Goal: Transaction & Acquisition: Purchase product/service

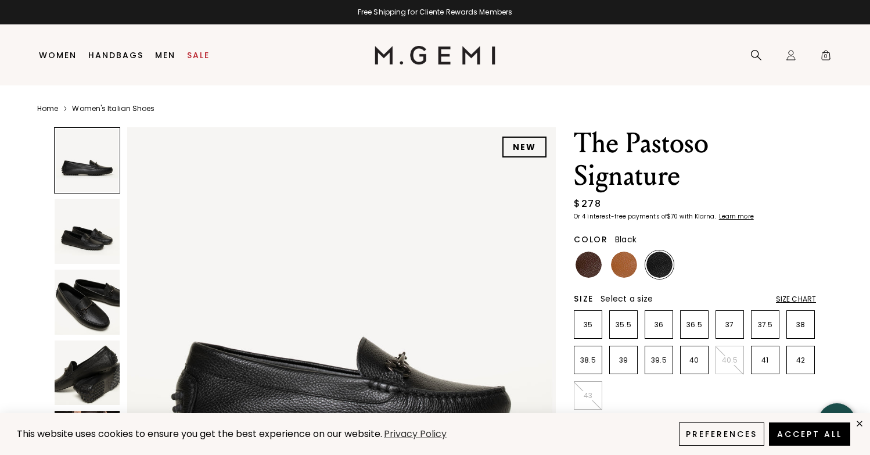
click at [107, 244] on img at bounding box center [87, 231] width 65 height 65
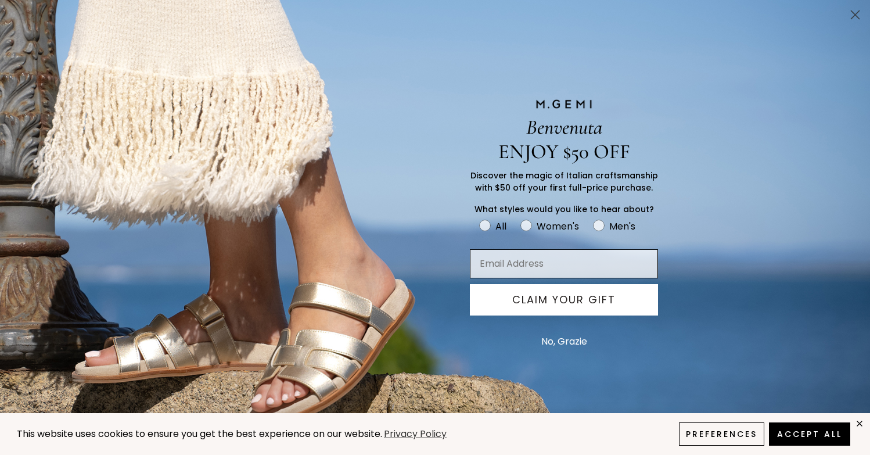
scroll to position [210, 0]
click at [856, 12] on circle "Close dialog" at bounding box center [854, 14] width 19 height 19
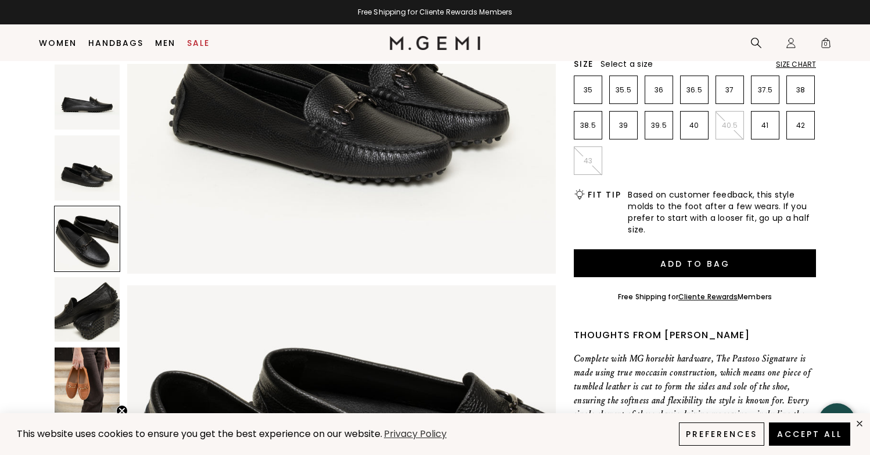
click at [96, 370] on img at bounding box center [87, 379] width 65 height 65
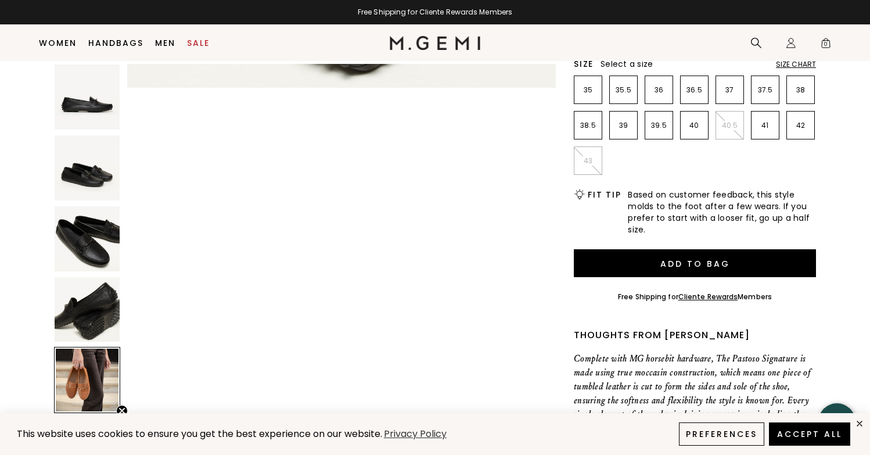
scroll to position [1726, 0]
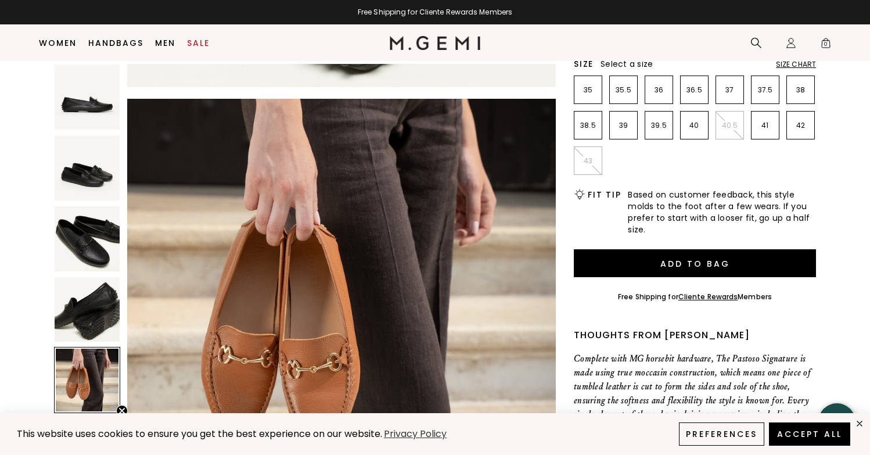
click at [87, 329] on img at bounding box center [87, 309] width 65 height 65
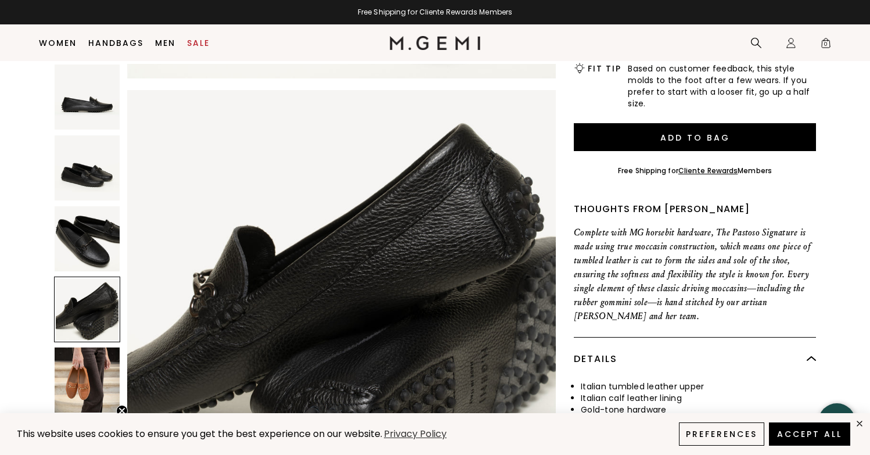
scroll to position [546, 0]
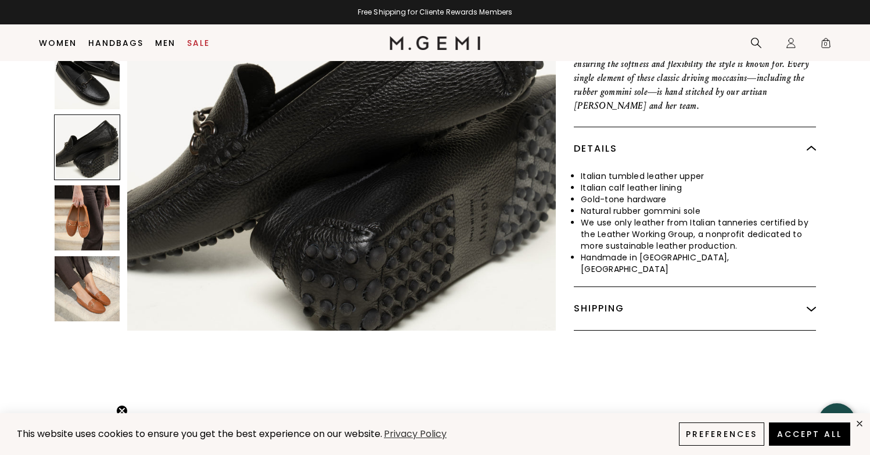
click at [75, 290] on img at bounding box center [87, 288] width 65 height 65
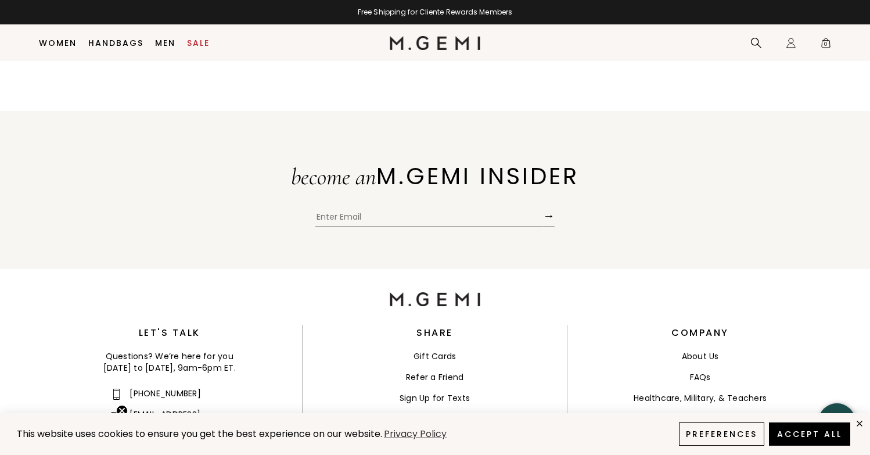
scroll to position [2179, 0]
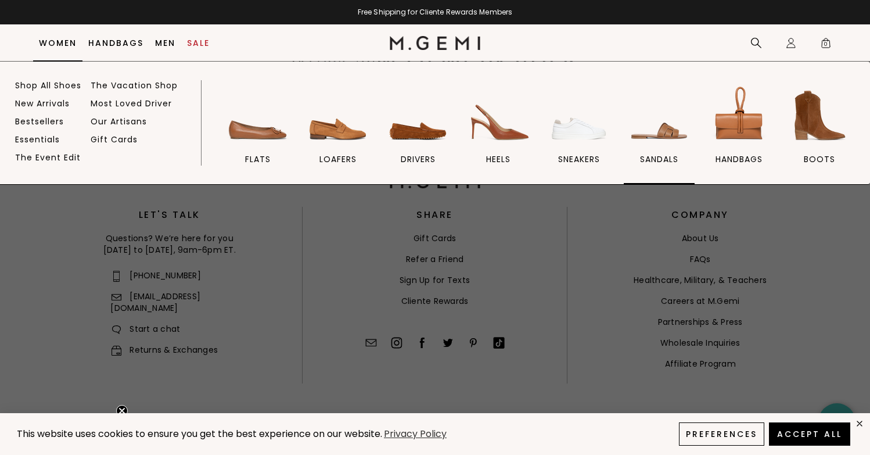
click at [654, 156] on span "sandals" at bounding box center [659, 159] width 38 height 10
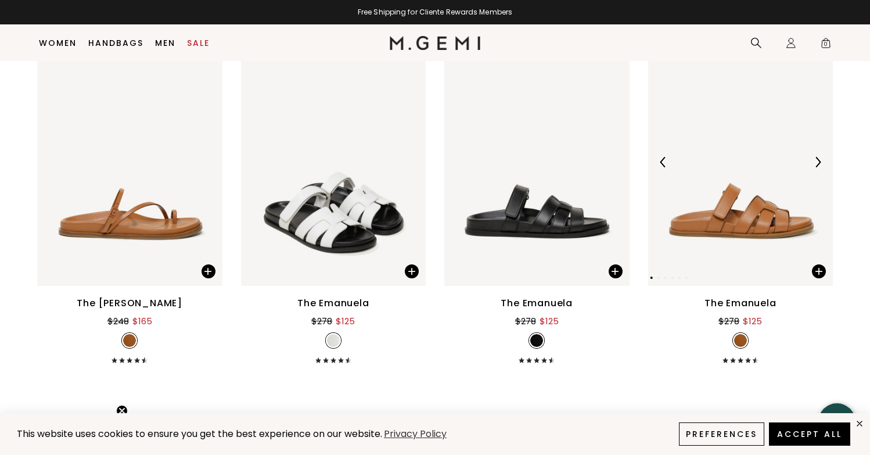
scroll to position [3208, 0]
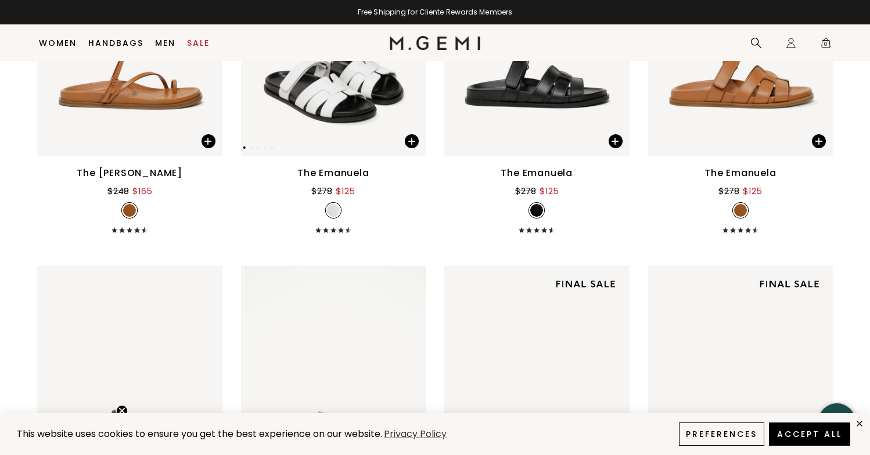
click at [370, 128] on img at bounding box center [333, 32] width 185 height 247
click at [357, 100] on img at bounding box center [333, 32] width 185 height 247
click at [373, 150] on div at bounding box center [333, 148] width 185 height 6
click at [333, 92] on img at bounding box center [333, 32] width 185 height 247
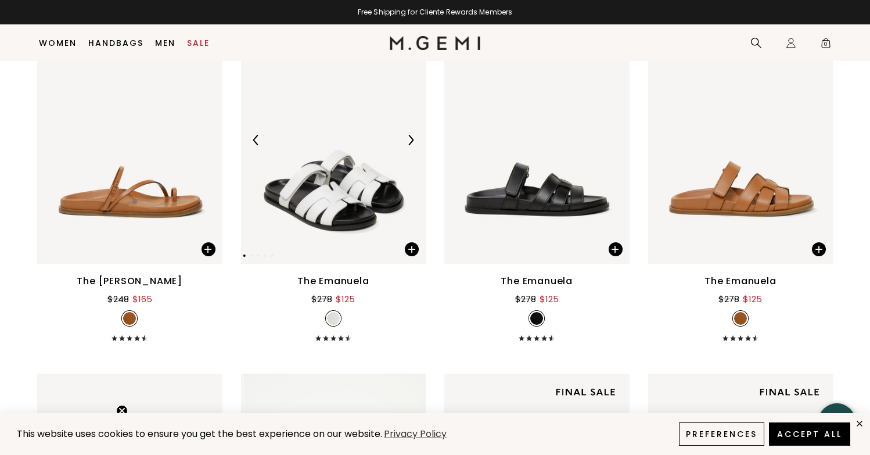
scroll to position [2989, 0]
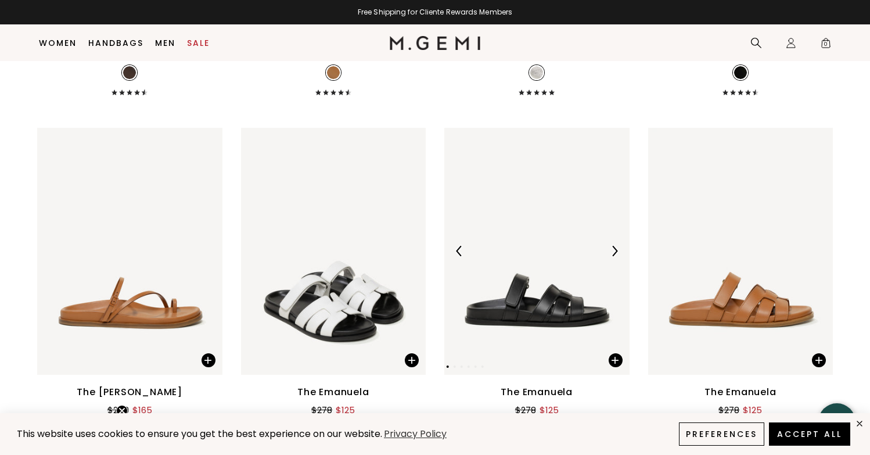
click at [541, 255] on div at bounding box center [536, 251] width 185 height 19
click at [616, 256] on img at bounding box center [614, 251] width 10 height 10
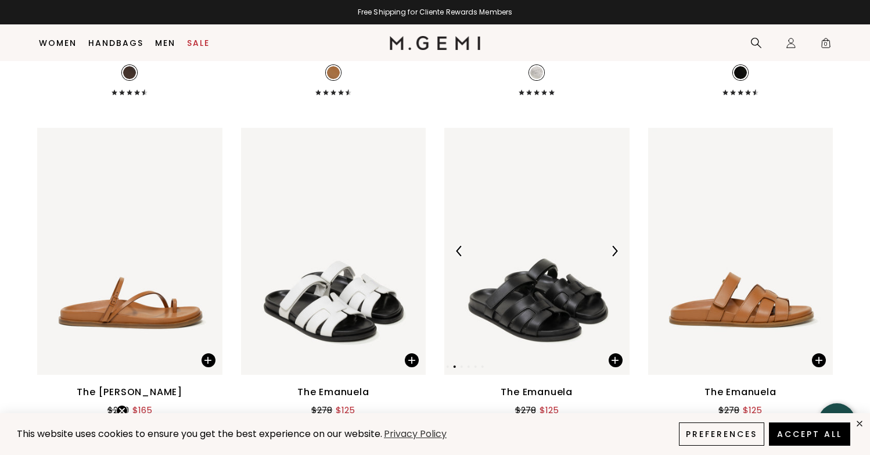
scroll to position [3205, 0]
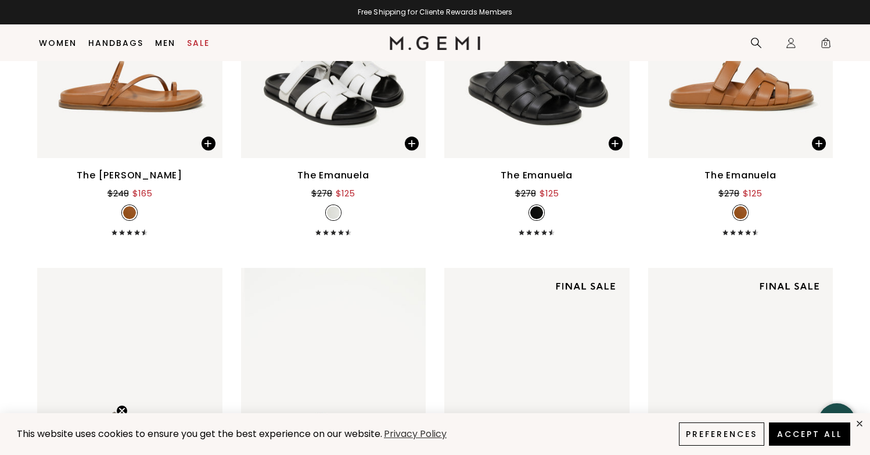
click at [343, 182] on div "The Emanuela" at bounding box center [333, 175] width 72 height 14
click at [348, 200] on div "$125" at bounding box center [345, 193] width 19 height 14
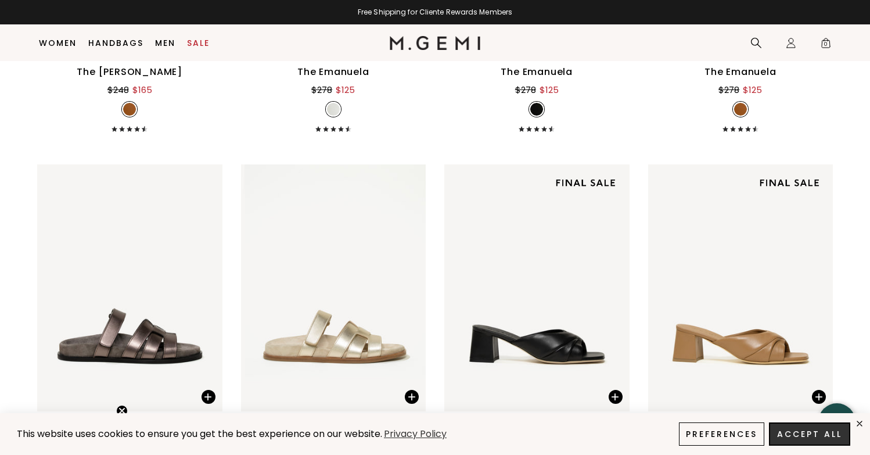
click at [819, 430] on button "Accept All" at bounding box center [809, 433] width 81 height 23
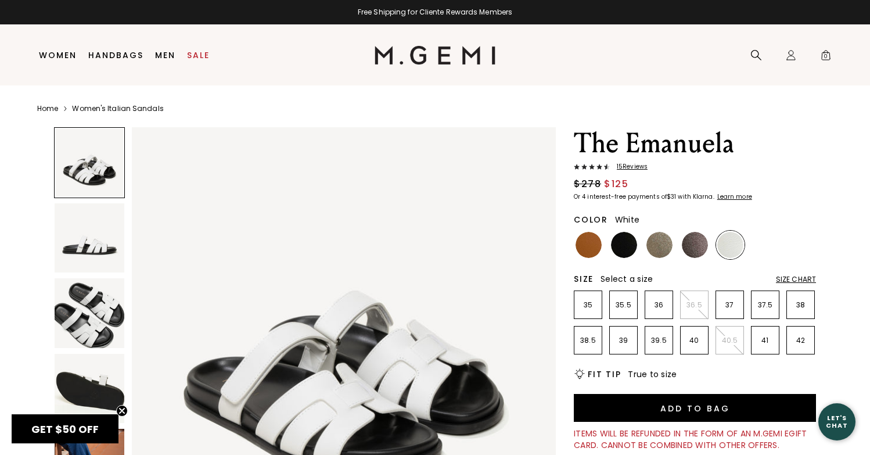
click at [92, 178] on div at bounding box center [89, 162] width 71 height 71
click at [95, 216] on img at bounding box center [90, 238] width 70 height 70
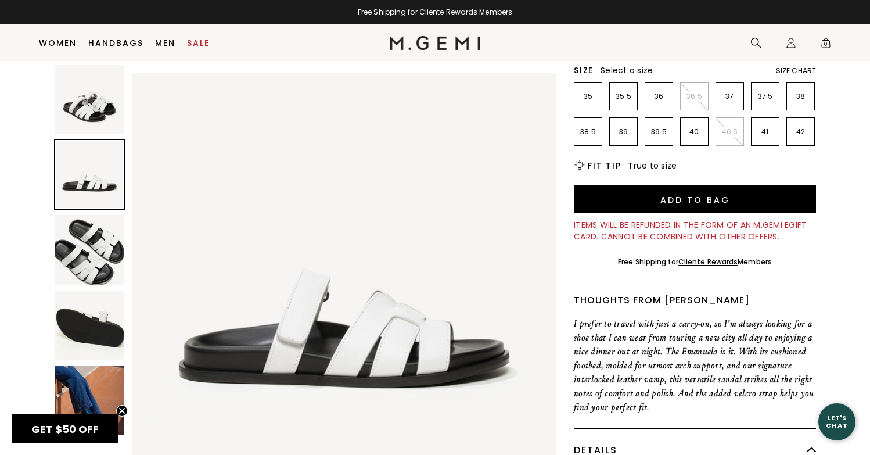
scroll to position [287, 0]
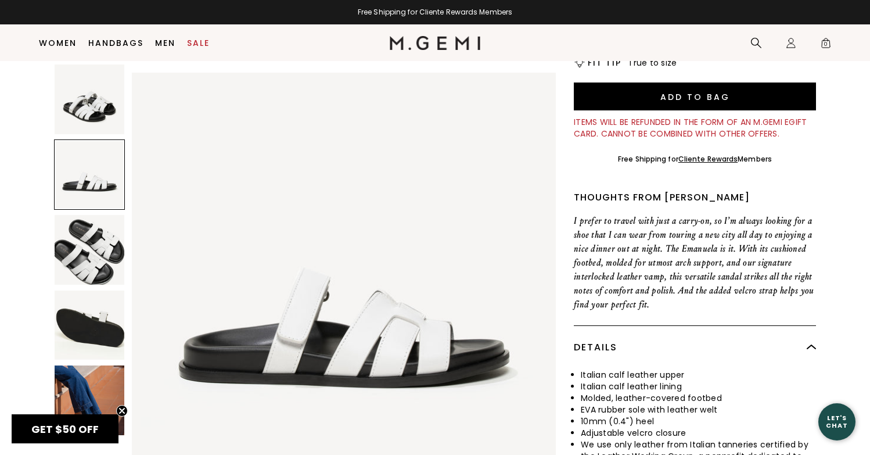
click at [99, 389] on img at bounding box center [90, 400] width 70 height 70
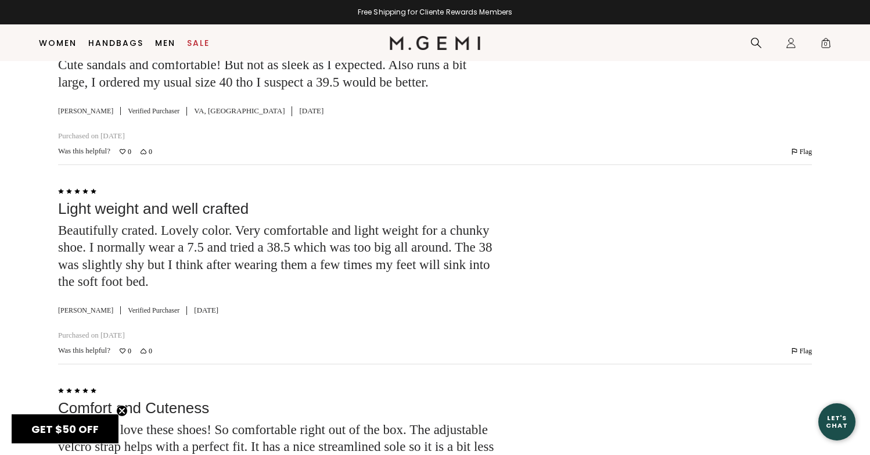
scroll to position [2496, 0]
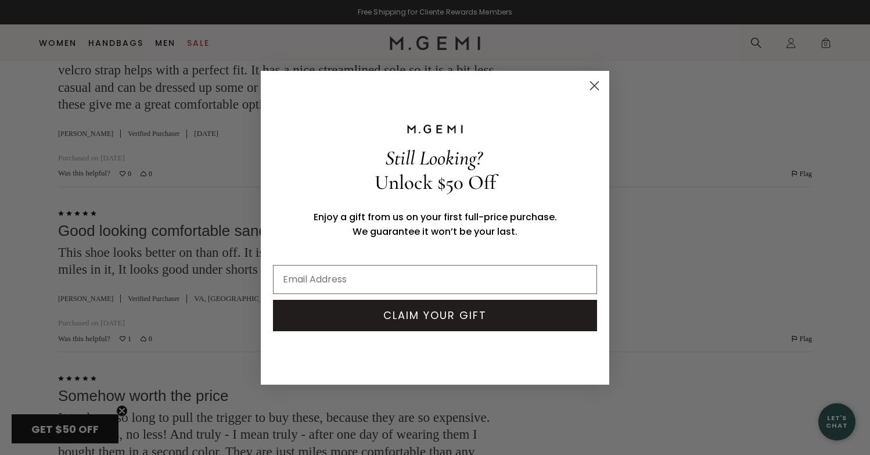
click at [596, 86] on circle "Close dialog" at bounding box center [594, 84] width 19 height 19
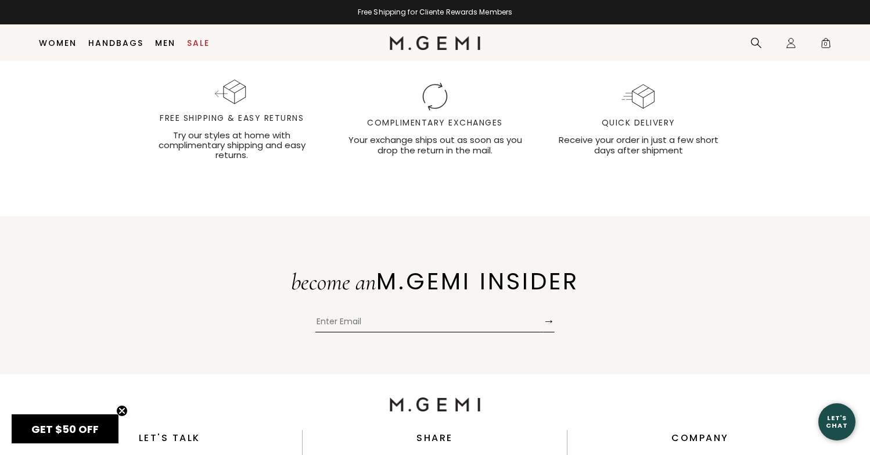
scroll to position [4041, 0]
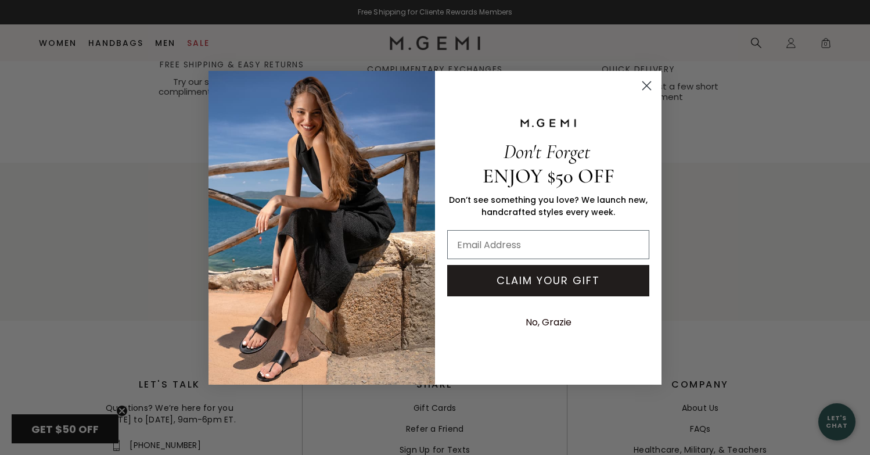
click at [644, 84] on circle "Close dialog" at bounding box center [646, 84] width 19 height 19
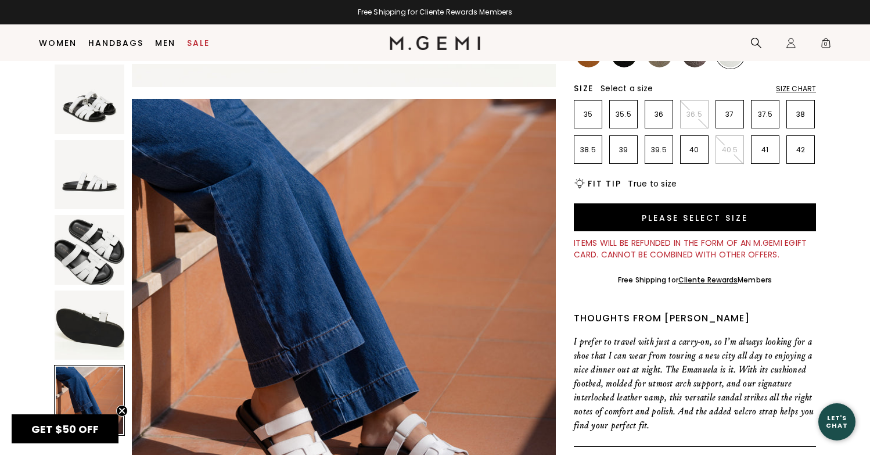
scroll to position [172, 0]
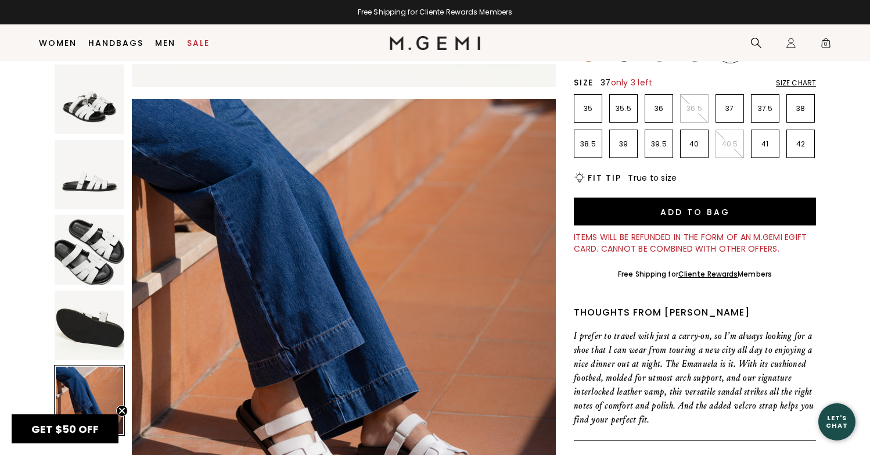
click at [731, 111] on p "37" at bounding box center [729, 108] width 27 height 9
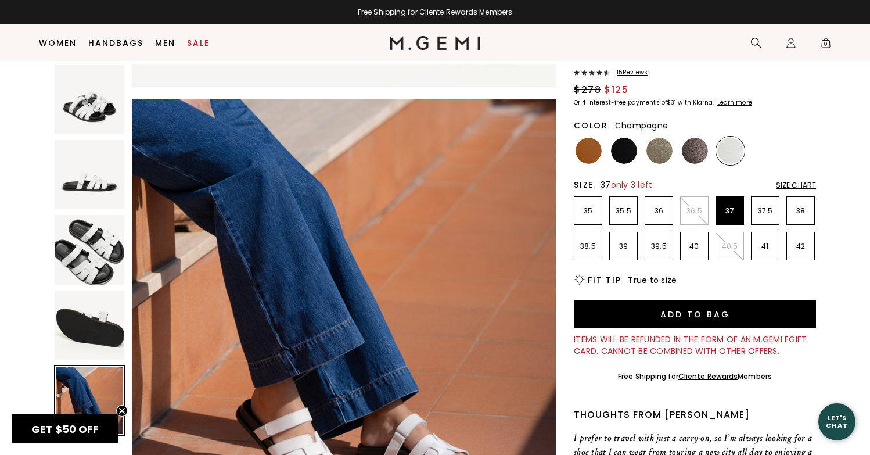
click at [658, 156] on img at bounding box center [659, 151] width 26 height 26
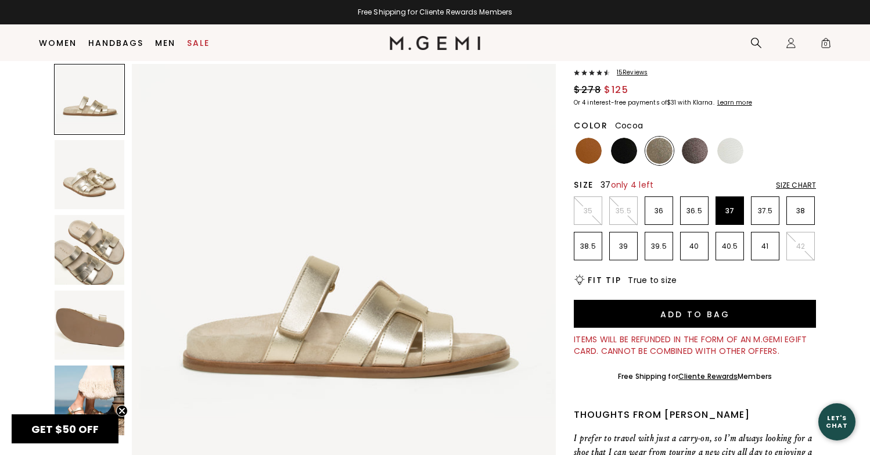
click at [700, 150] on img at bounding box center [695, 151] width 26 height 26
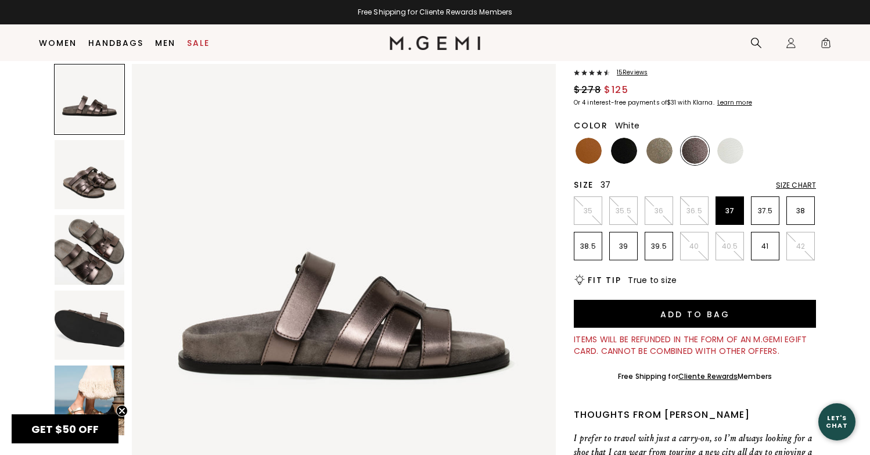
click at [726, 150] on img at bounding box center [730, 151] width 26 height 26
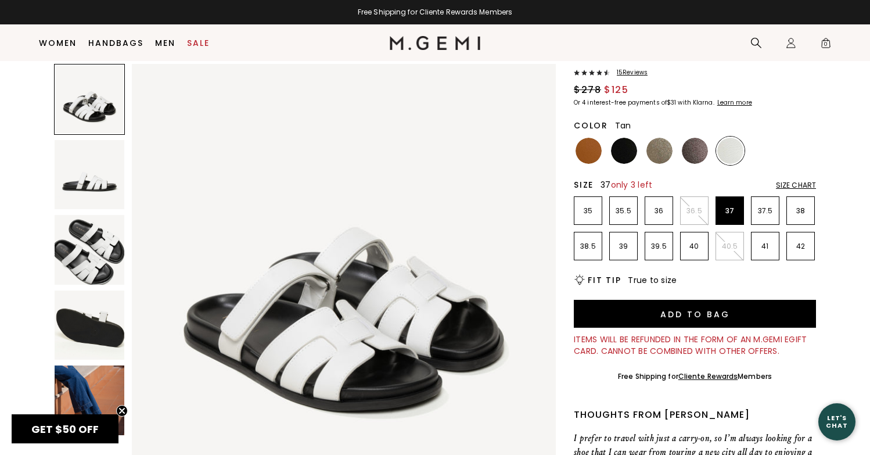
click at [589, 158] on img at bounding box center [588, 151] width 26 height 26
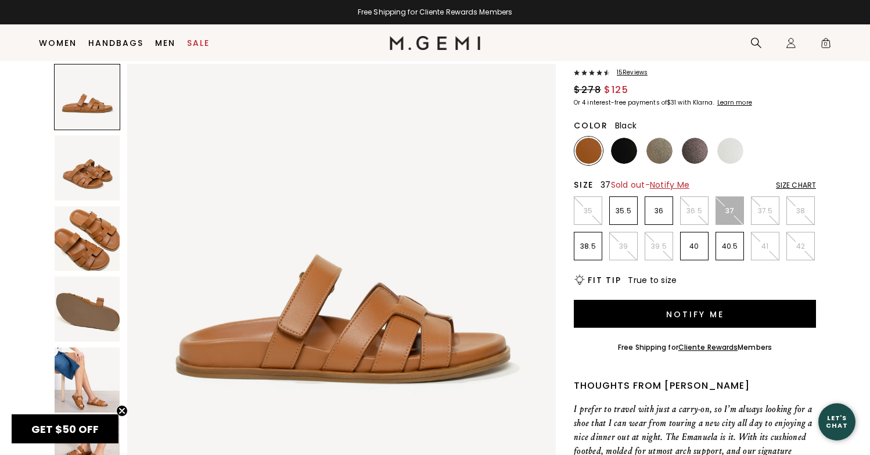
click at [619, 156] on img at bounding box center [624, 151] width 26 height 26
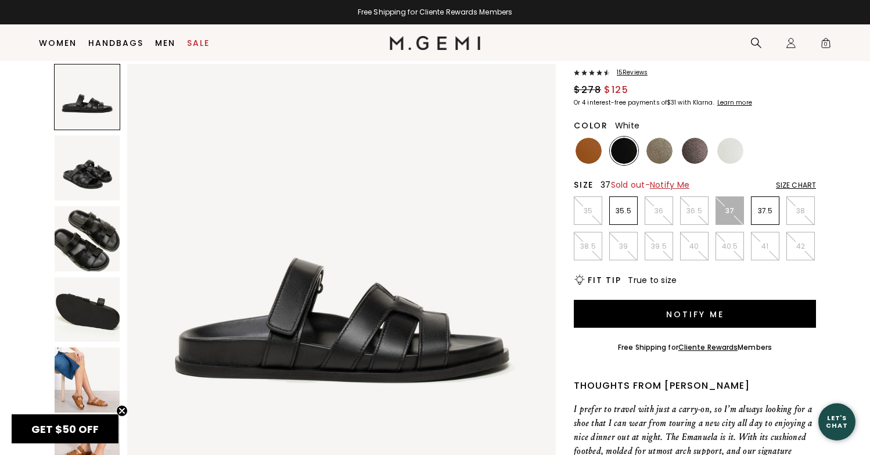
click at [723, 153] on img at bounding box center [730, 151] width 26 height 26
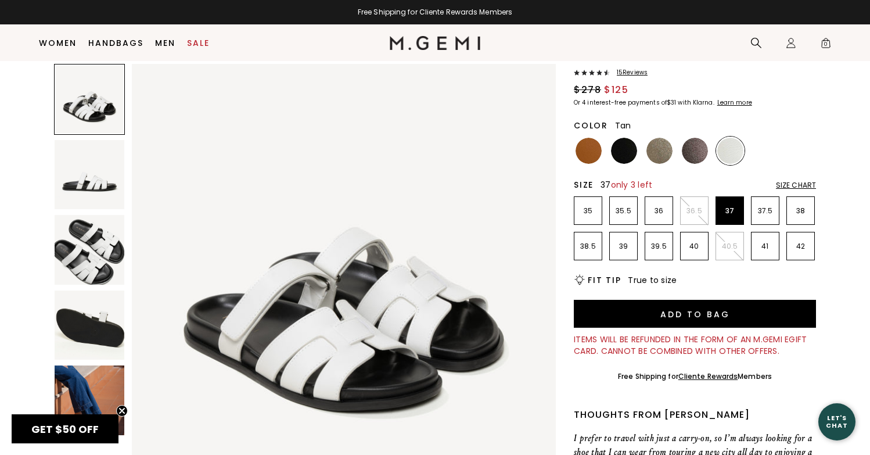
click at [588, 153] on img at bounding box center [588, 151] width 26 height 26
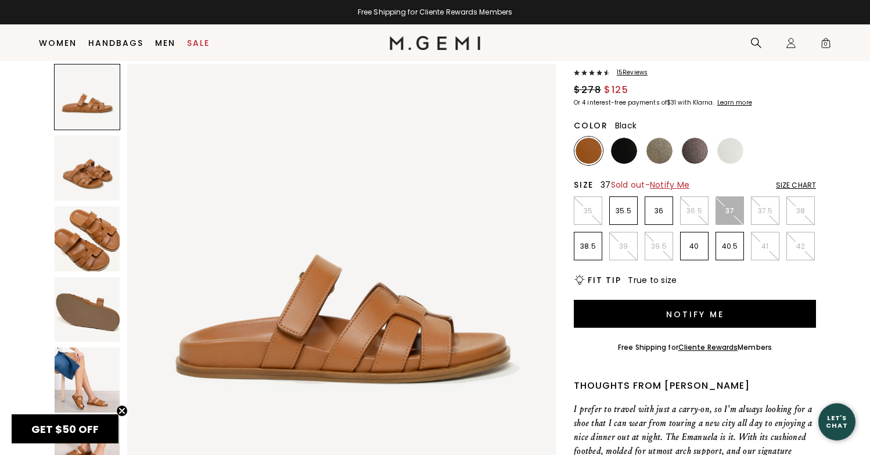
click at [624, 151] on img at bounding box center [624, 151] width 26 height 26
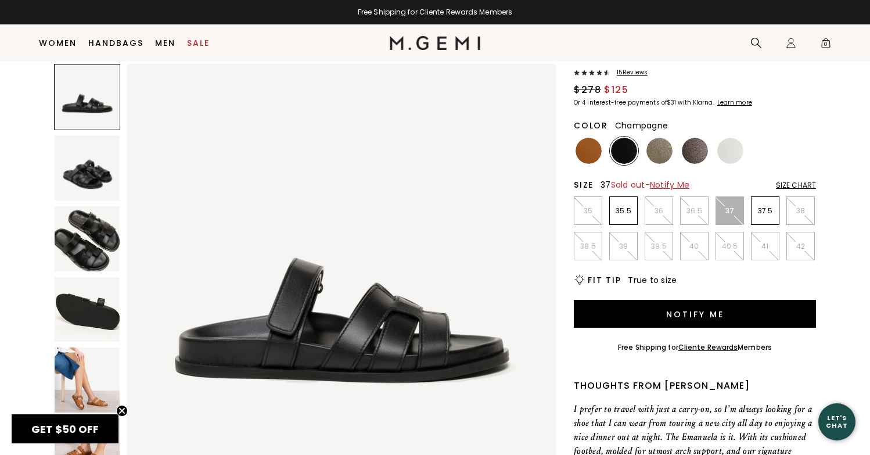
click at [667, 152] on img at bounding box center [659, 151] width 26 height 26
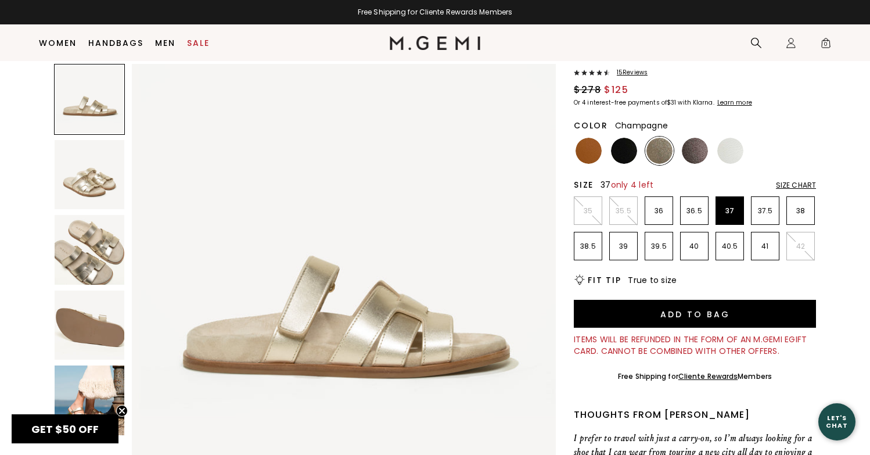
click at [99, 266] on img at bounding box center [90, 250] width 70 height 70
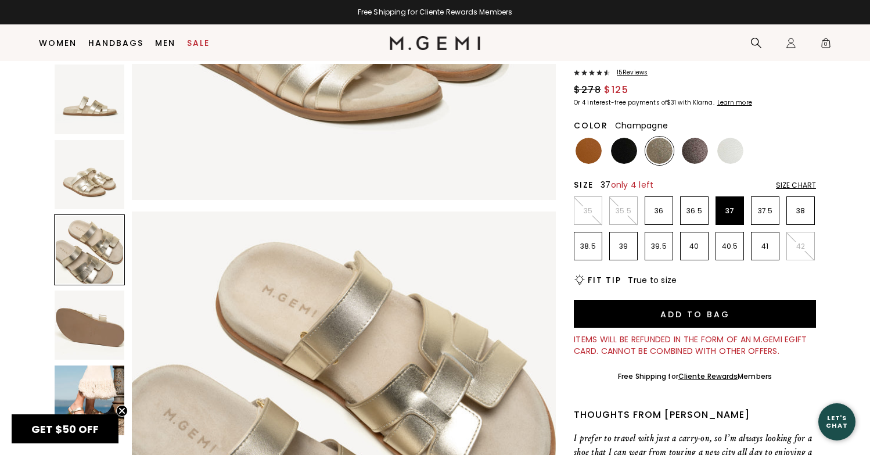
scroll to position [854, 0]
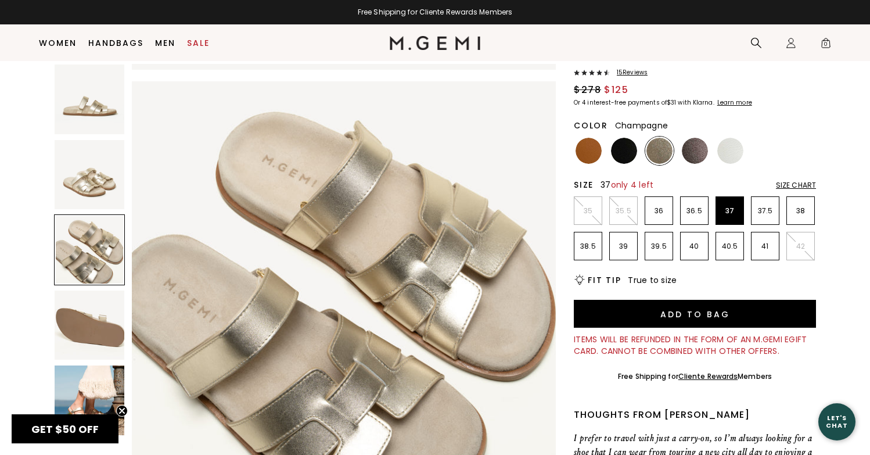
click at [73, 189] on img at bounding box center [90, 175] width 70 height 70
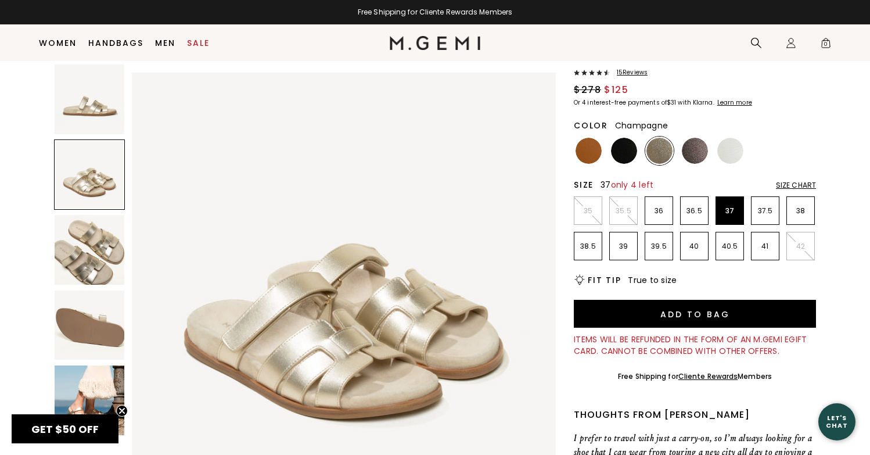
click at [74, 105] on img at bounding box center [90, 99] width 70 height 70
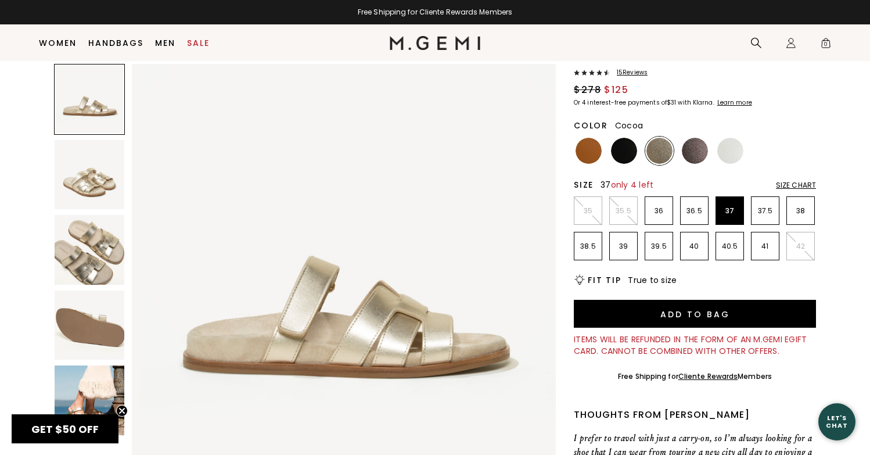
click at [687, 150] on img at bounding box center [695, 151] width 26 height 26
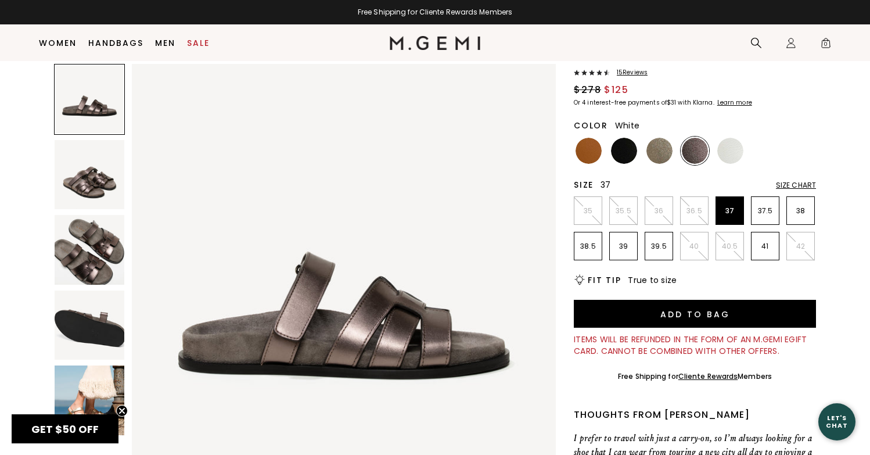
click at [729, 152] on img at bounding box center [730, 151] width 26 height 26
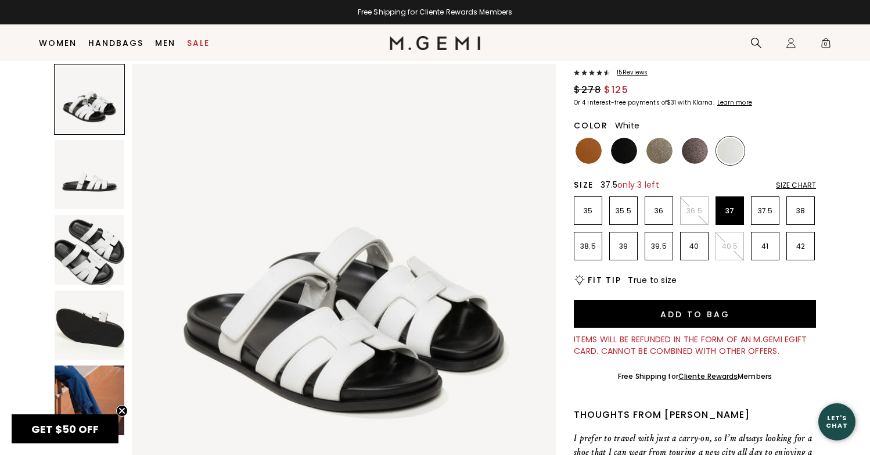
click at [759, 214] on p "37.5" at bounding box center [764, 210] width 27 height 9
click at [733, 212] on p "37" at bounding box center [729, 210] width 27 height 9
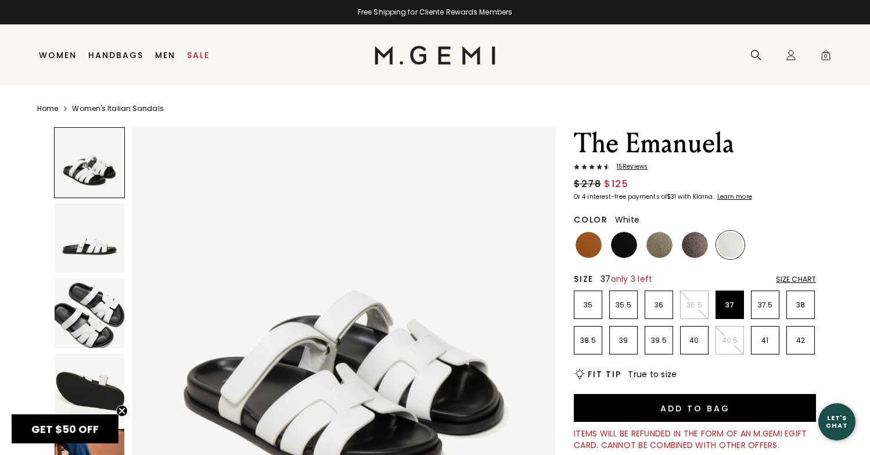
click at [105, 310] on img at bounding box center [90, 313] width 70 height 70
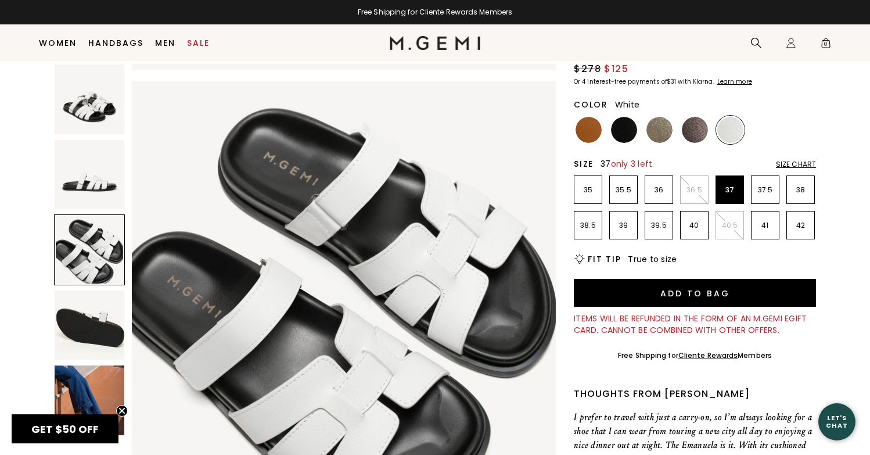
click at [798, 164] on div "Size Chart" at bounding box center [796, 164] width 40 height 9
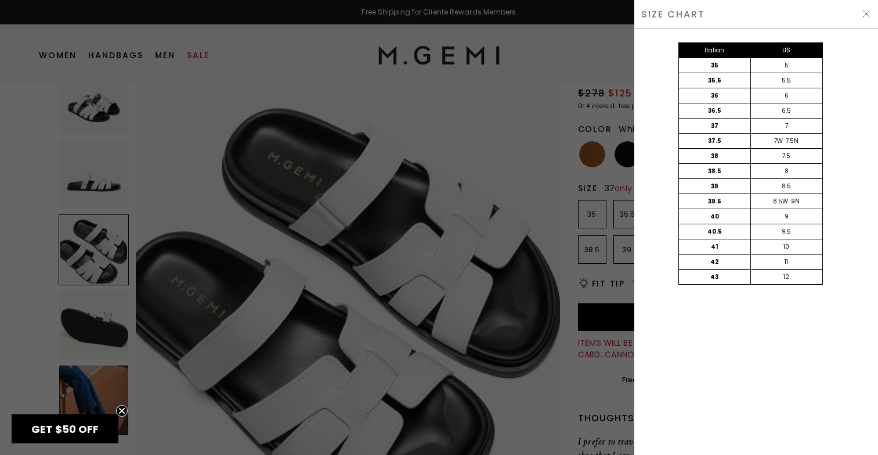
click at [867, 15] on img at bounding box center [866, 13] width 9 height 9
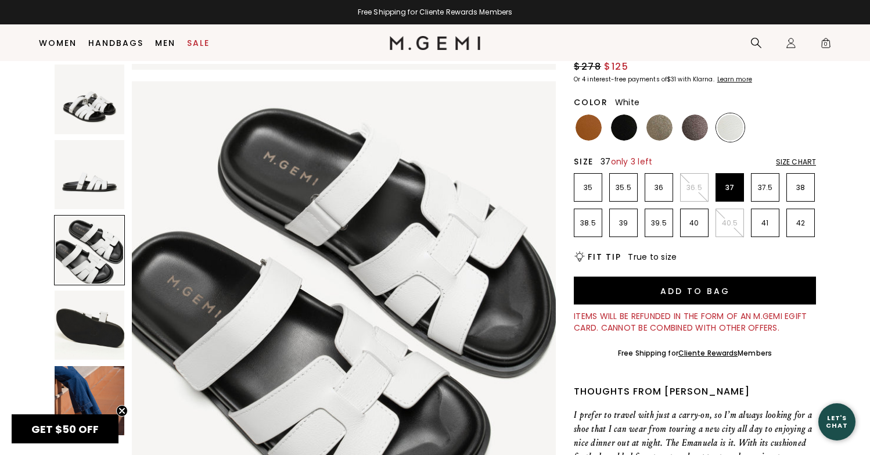
scroll to position [166, 0]
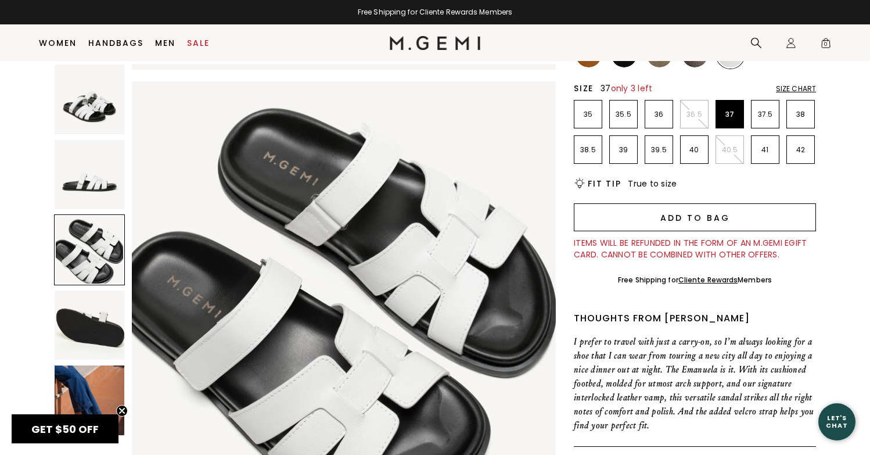
click at [693, 222] on button "Add to Bag" at bounding box center [695, 217] width 242 height 28
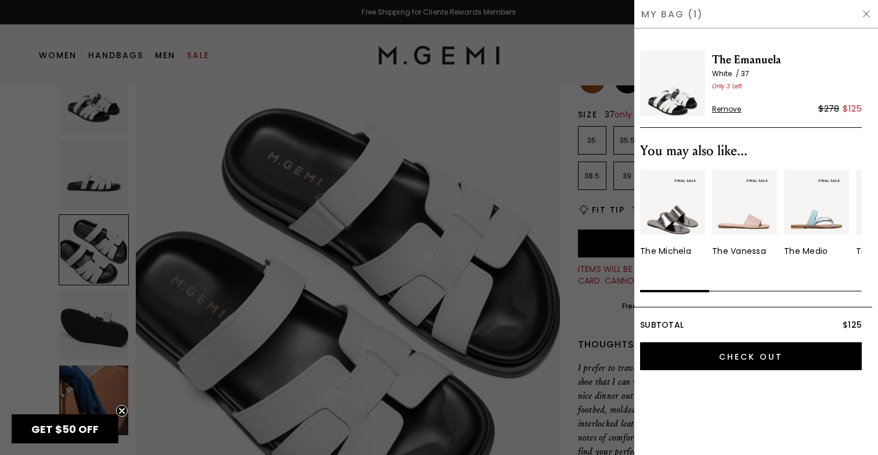
scroll to position [0, 0]
click at [661, 208] on img at bounding box center [672, 202] width 65 height 65
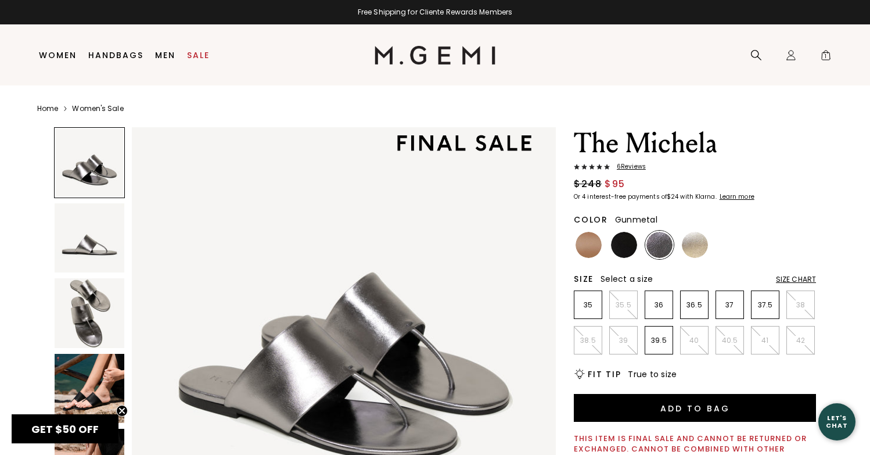
scroll to position [109, 0]
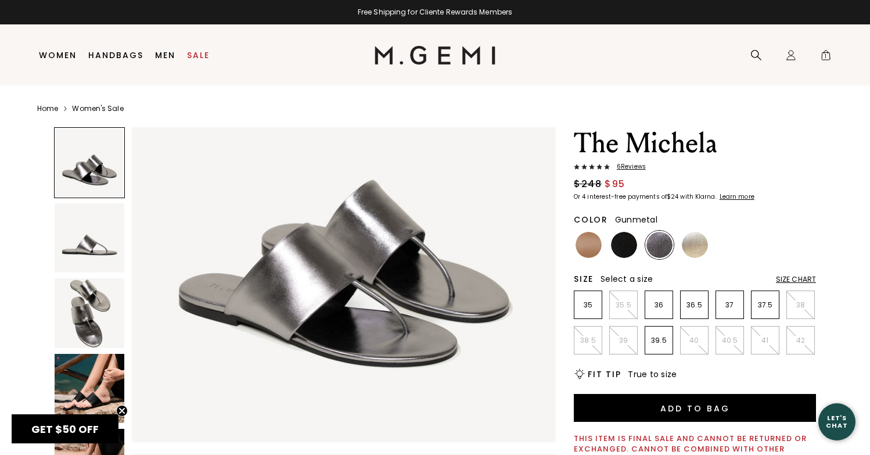
click at [74, 314] on img at bounding box center [90, 313] width 70 height 70
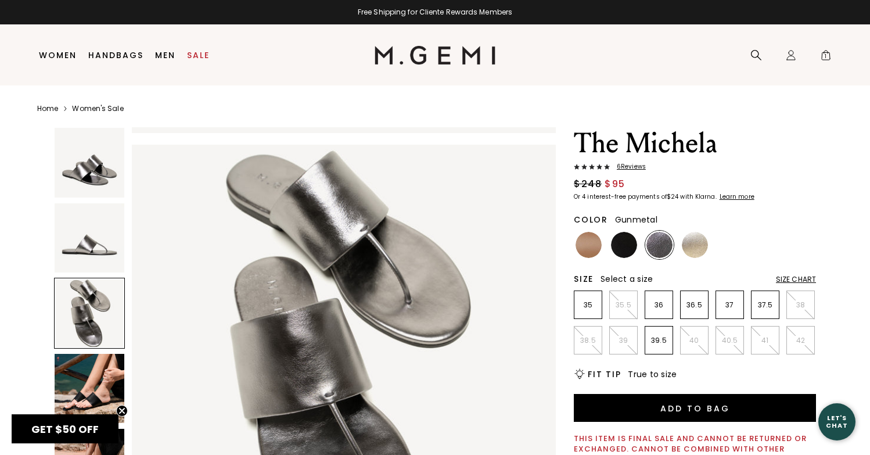
drag, startPoint x: 81, startPoint y: 265, endPoint x: 81, endPoint y: 196, distance: 68.5
click at [81, 264] on img at bounding box center [90, 238] width 70 height 70
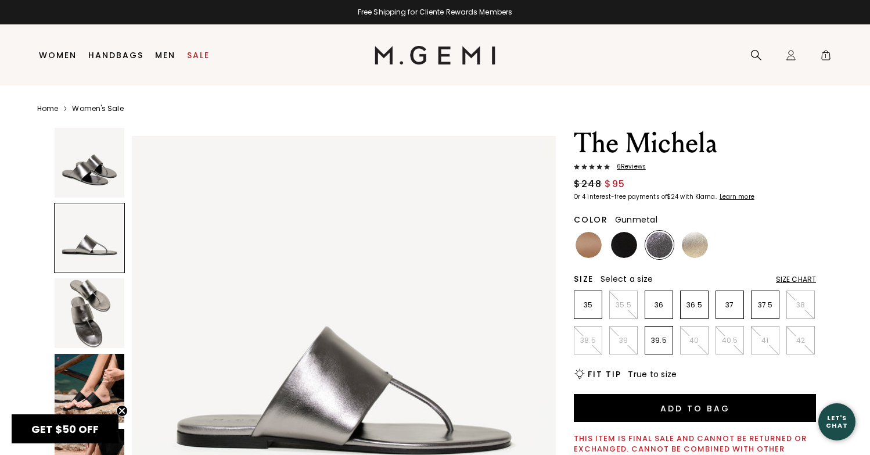
click at [81, 180] on img at bounding box center [90, 163] width 70 height 70
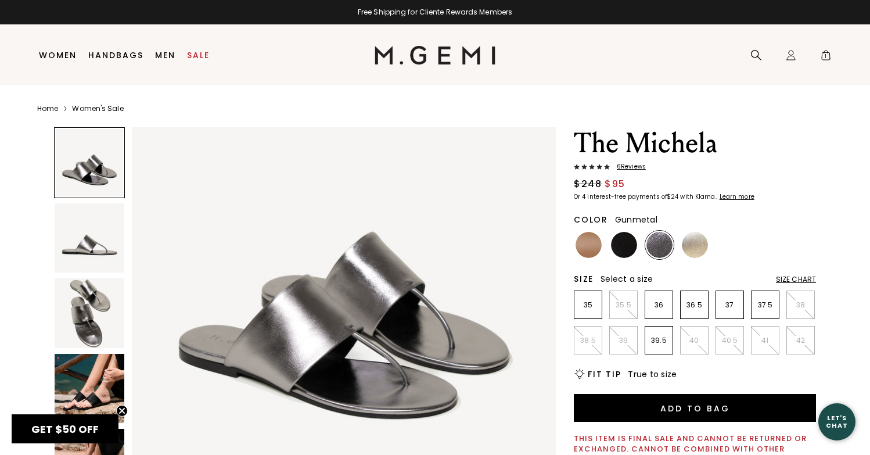
scroll to position [0, 0]
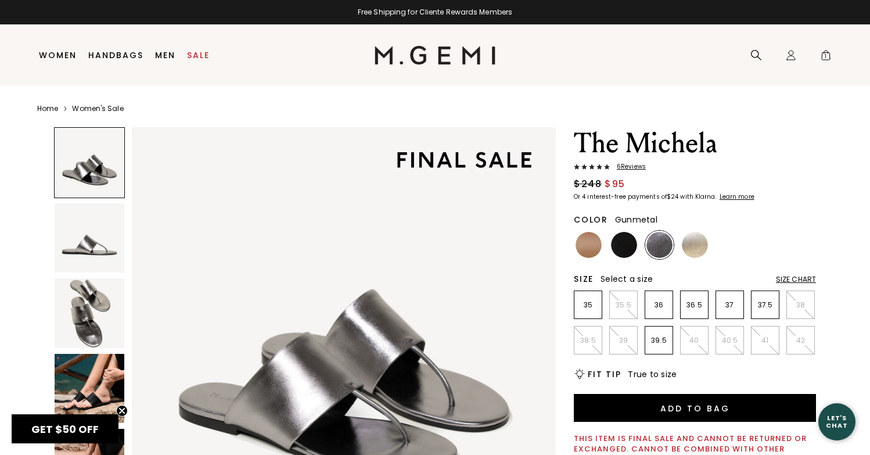
click at [643, 168] on span "6 Review s" at bounding box center [628, 166] width 36 height 7
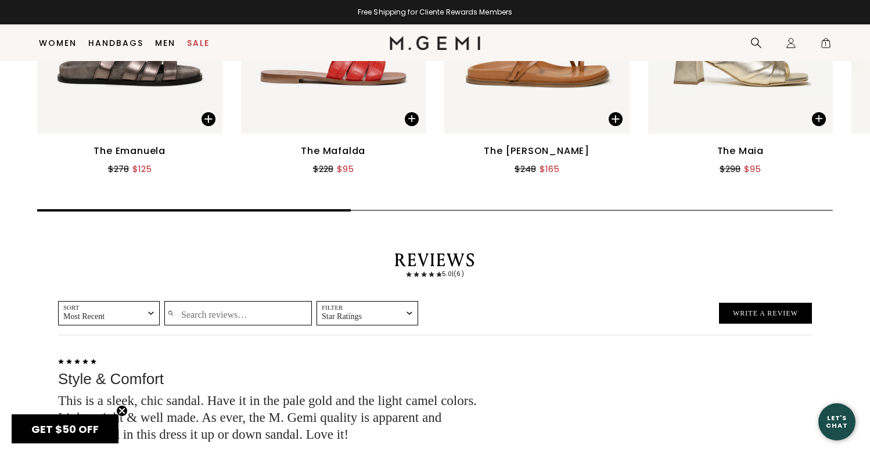
scroll to position [1622, 0]
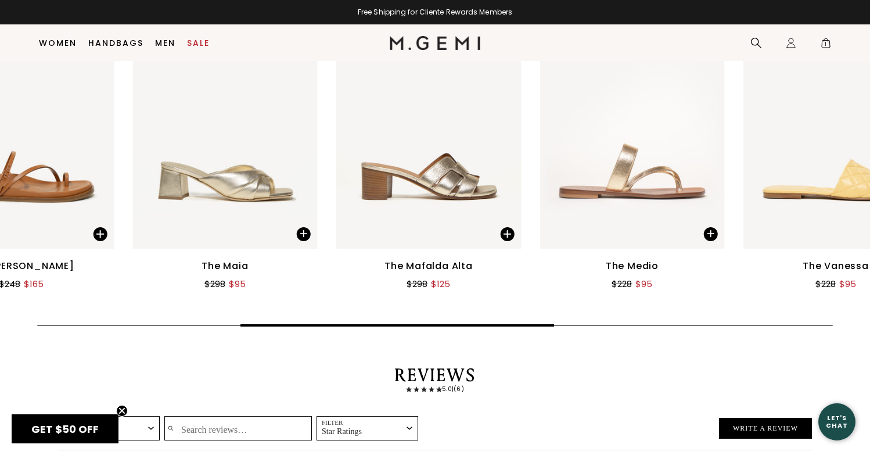
click at [531, 321] on main "Home Women's Sale The Michela 6 Review s $248 $95 Or 4 interest-free payments o…" at bounding box center [435, 21] width 870 height 3164
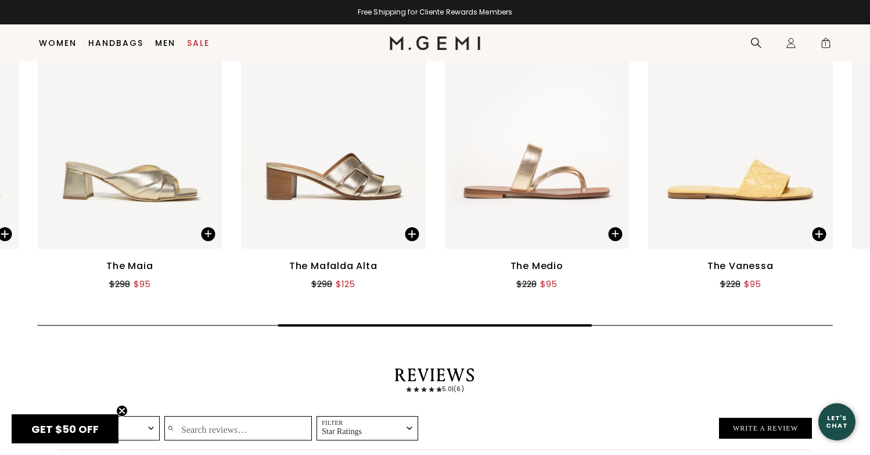
click at [135, 175] on img at bounding box center [129, 125] width 185 height 247
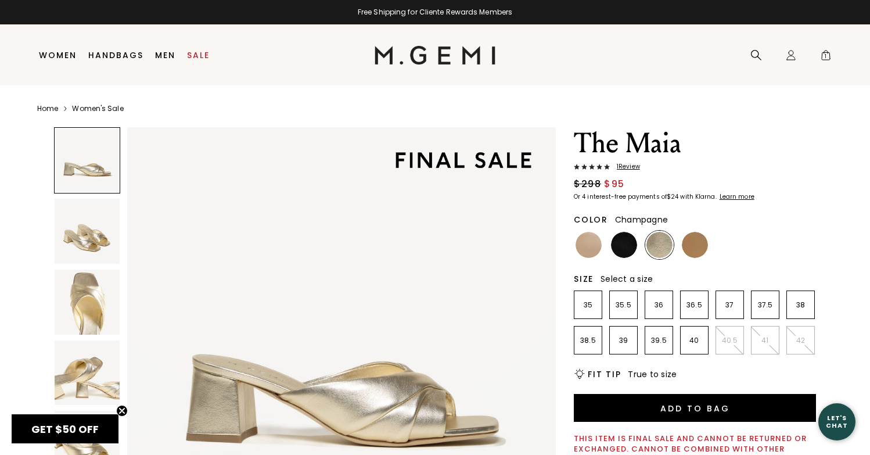
click at [71, 236] on img at bounding box center [87, 231] width 65 height 65
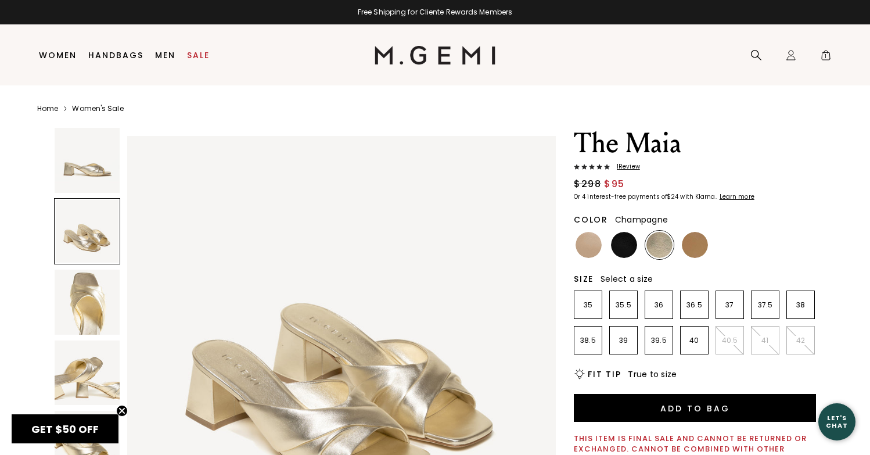
click at [93, 307] on img at bounding box center [87, 301] width 65 height 65
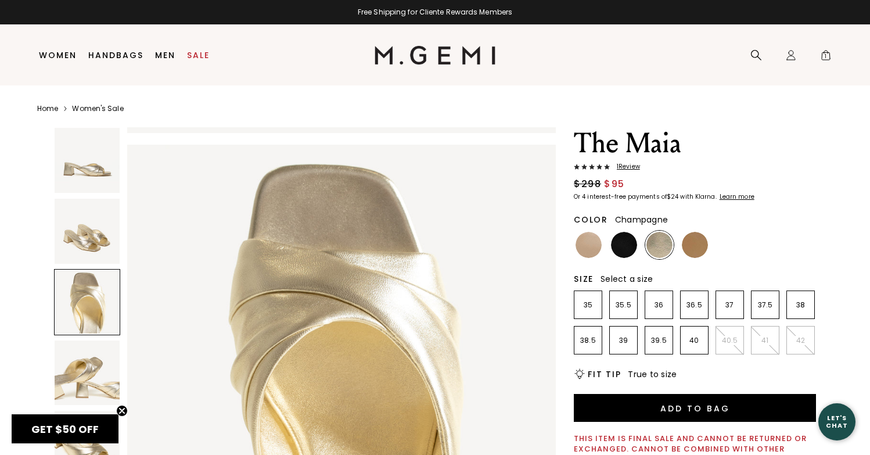
scroll to position [77, 0]
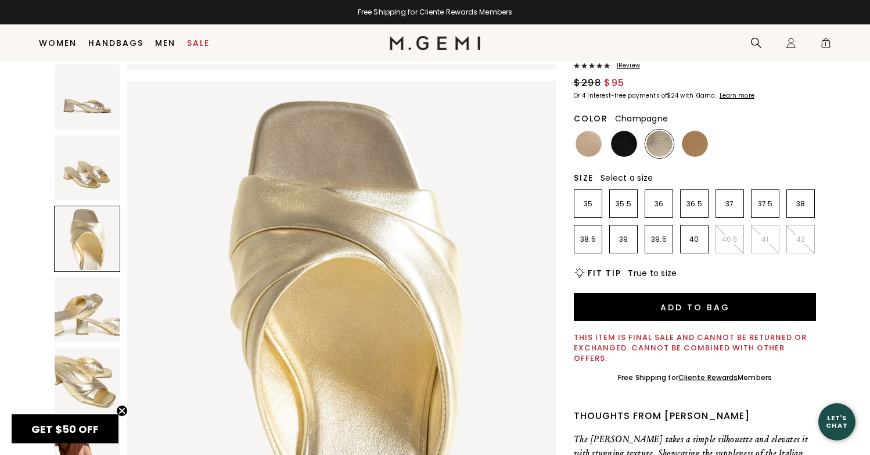
click at [95, 310] on img at bounding box center [87, 309] width 65 height 65
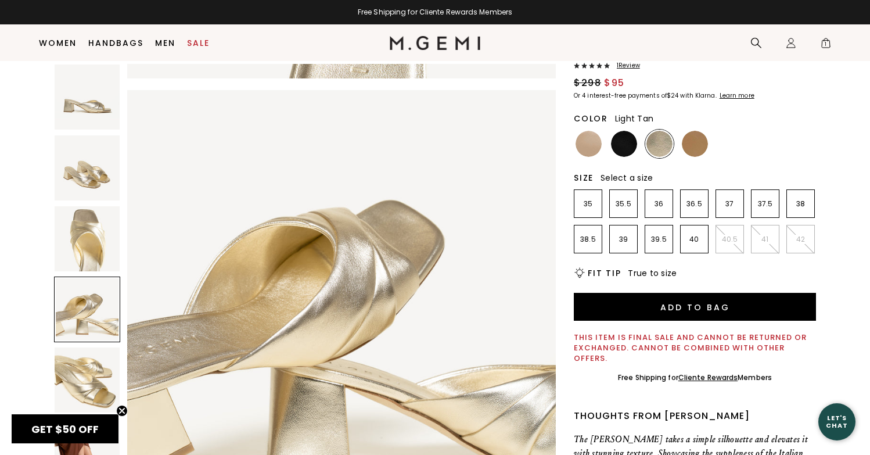
click at [687, 146] on img at bounding box center [695, 144] width 26 height 26
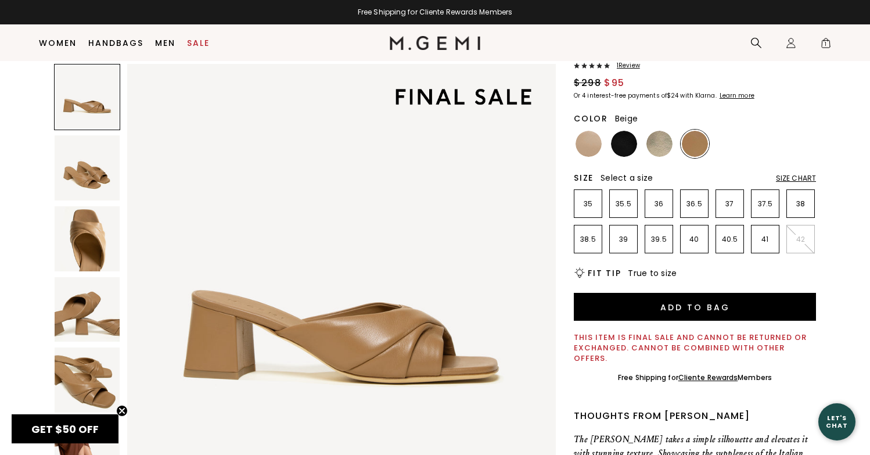
click at [581, 145] on img at bounding box center [588, 144] width 26 height 26
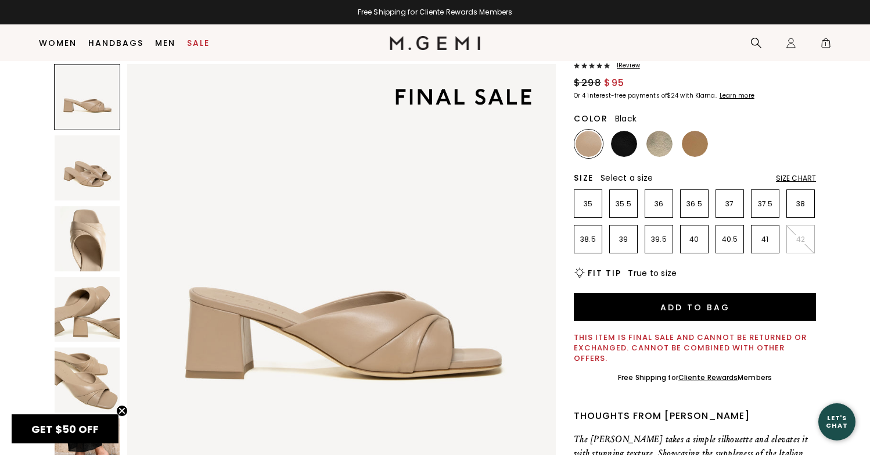
click at [620, 143] on img at bounding box center [624, 144] width 26 height 26
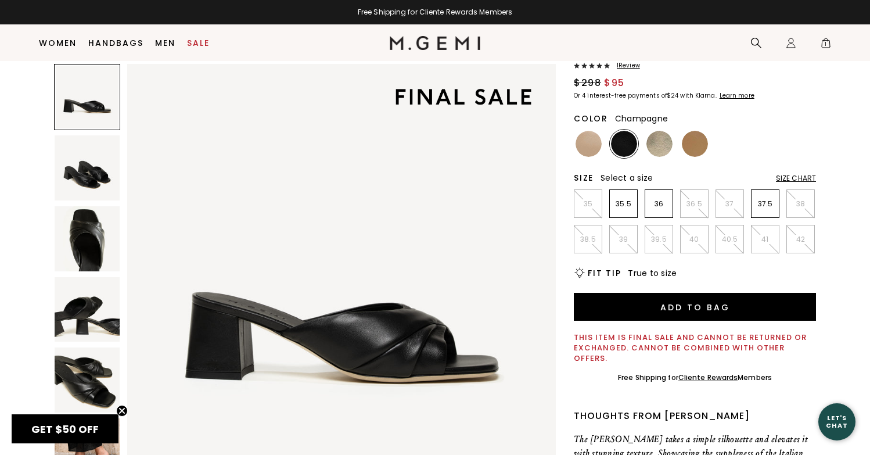
click at [653, 143] on img at bounding box center [659, 144] width 26 height 26
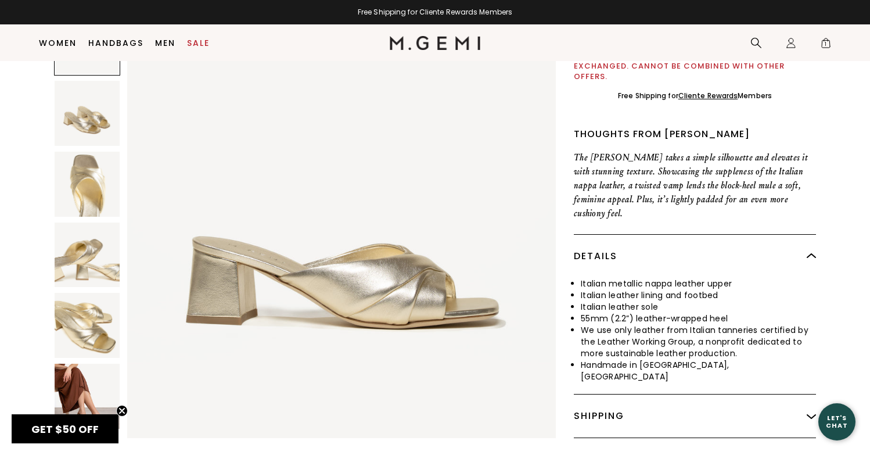
scroll to position [425, 0]
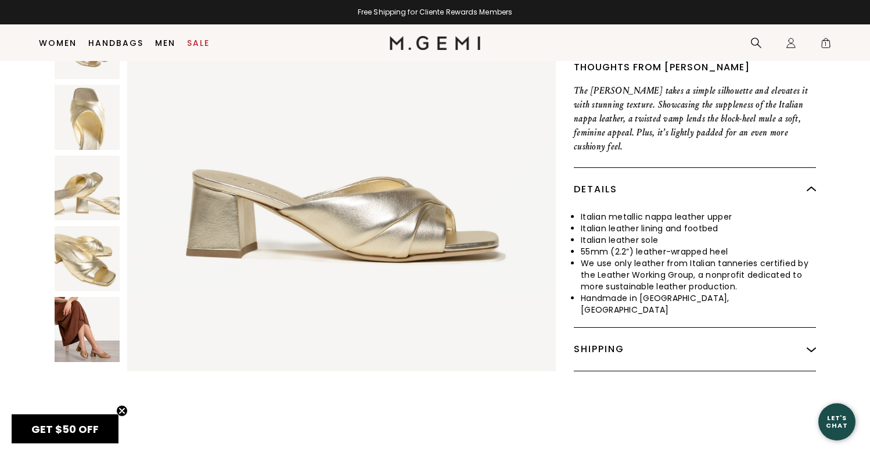
click at [92, 298] on img at bounding box center [87, 329] width 65 height 65
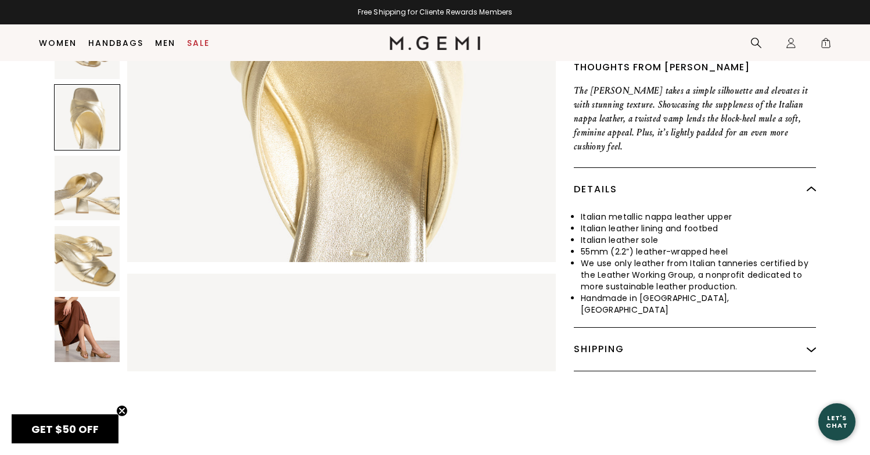
scroll to position [42, 0]
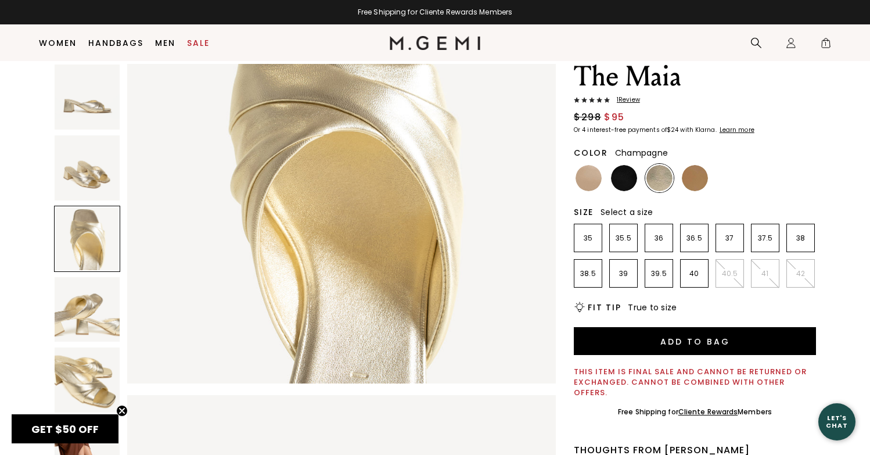
click at [633, 100] on span "1 Review" at bounding box center [625, 99] width 30 height 7
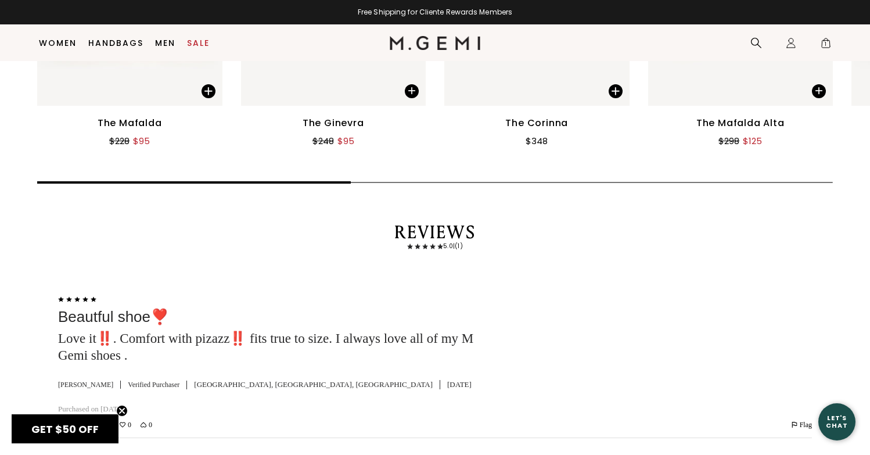
scroll to position [1749, 0]
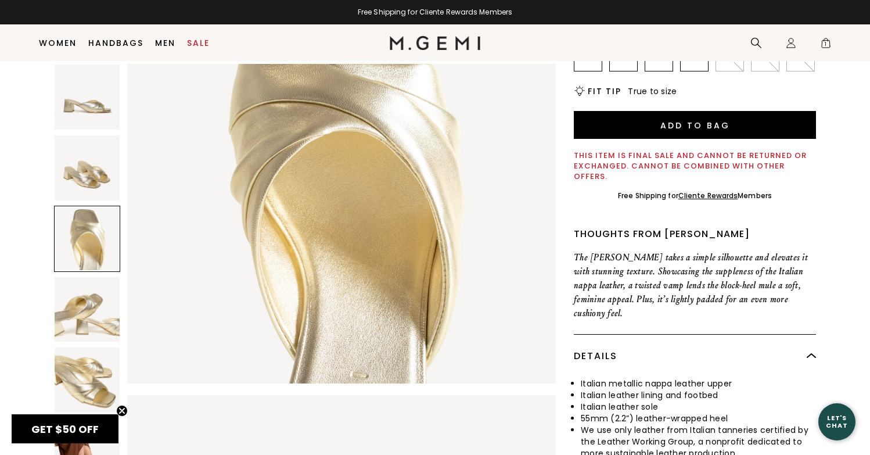
scroll to position [13, 0]
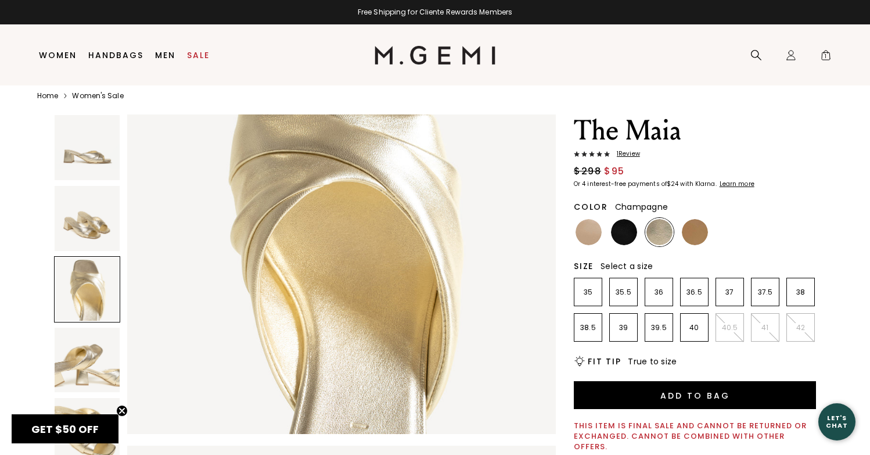
click at [665, 232] on img at bounding box center [659, 232] width 26 height 26
click at [81, 226] on img at bounding box center [87, 218] width 65 height 65
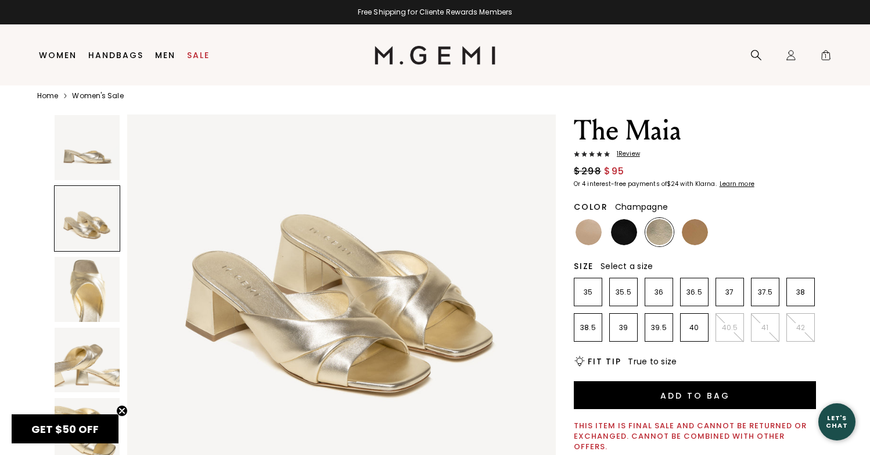
scroll to position [431, 0]
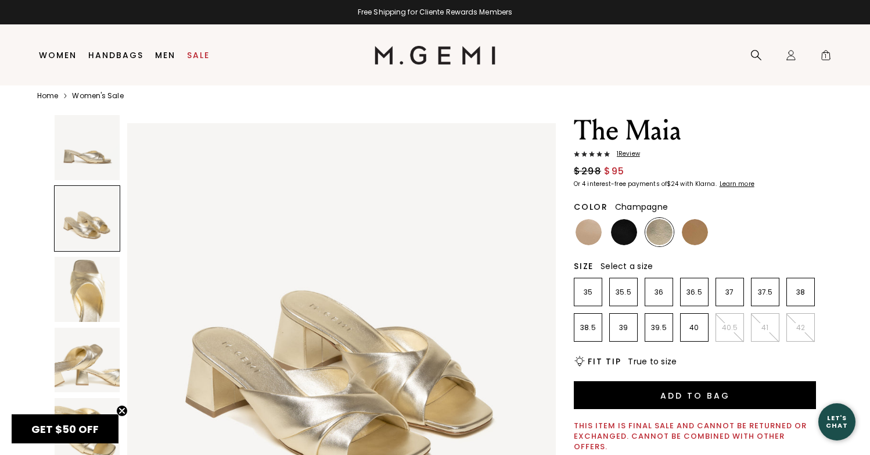
click at [90, 228] on div at bounding box center [87, 218] width 66 height 66
click at [91, 275] on img at bounding box center [87, 289] width 65 height 65
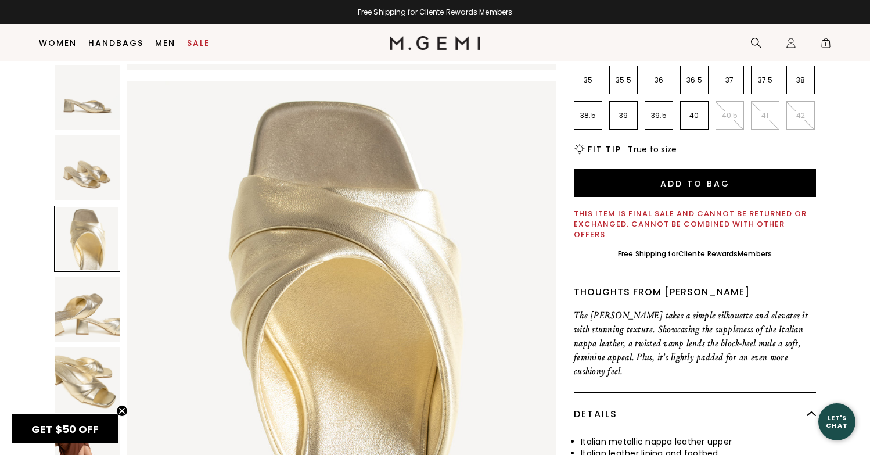
scroll to position [416, 0]
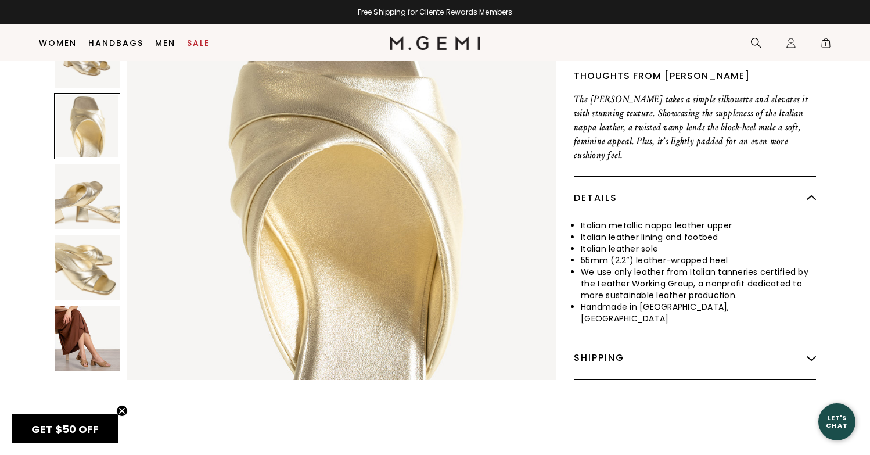
click at [103, 333] on img at bounding box center [87, 338] width 65 height 65
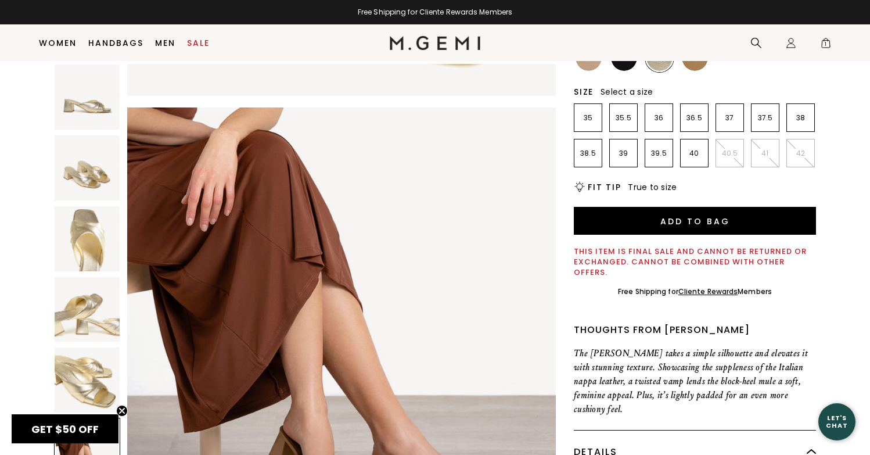
scroll to position [0, 0]
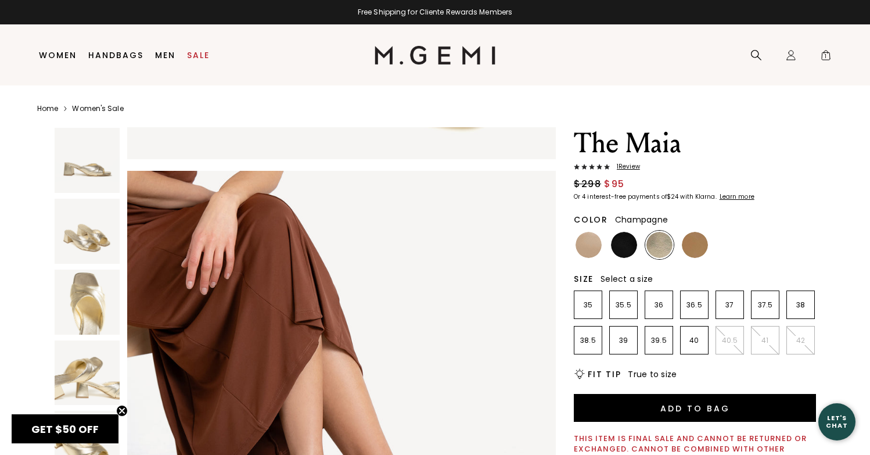
click at [87, 229] on img at bounding box center [87, 231] width 65 height 65
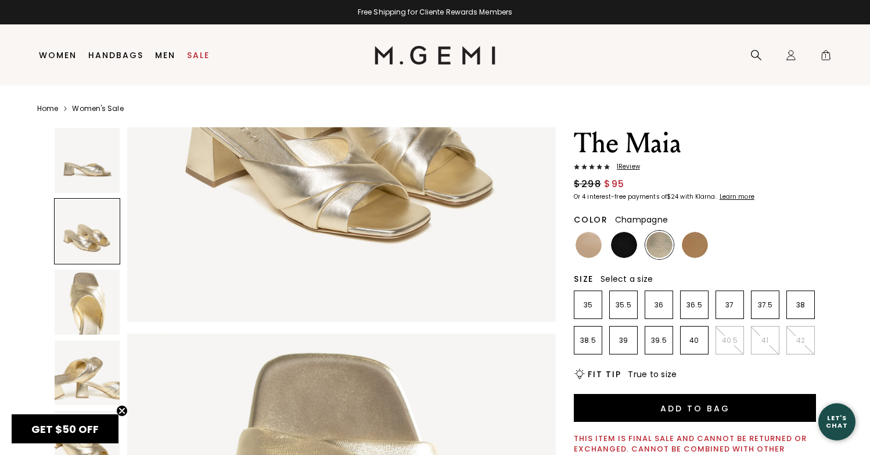
scroll to position [431, 0]
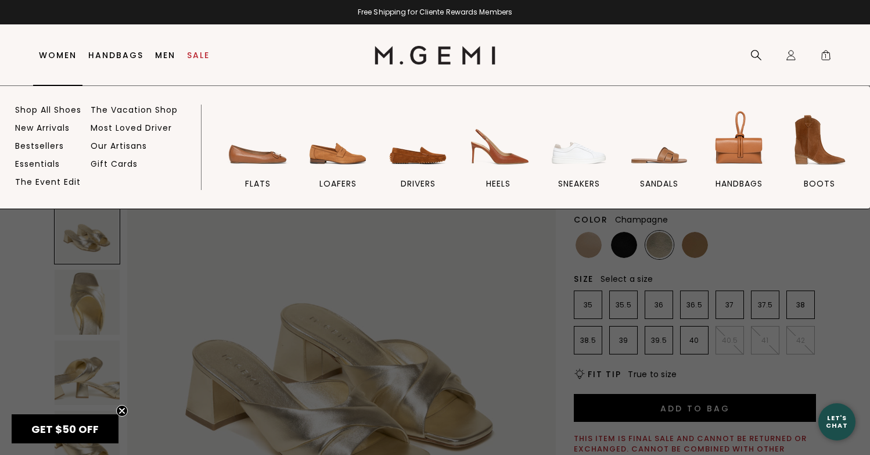
click at [54, 55] on link "Women" at bounding box center [58, 55] width 38 height 9
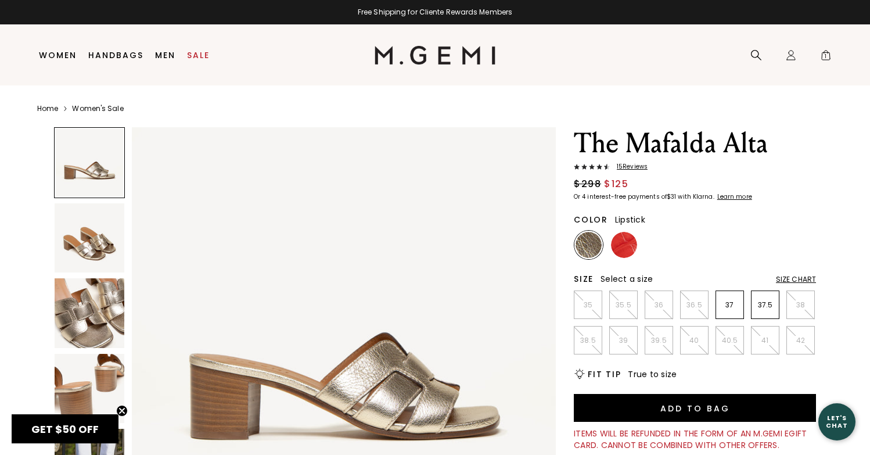
click at [622, 255] on img at bounding box center [624, 245] width 26 height 26
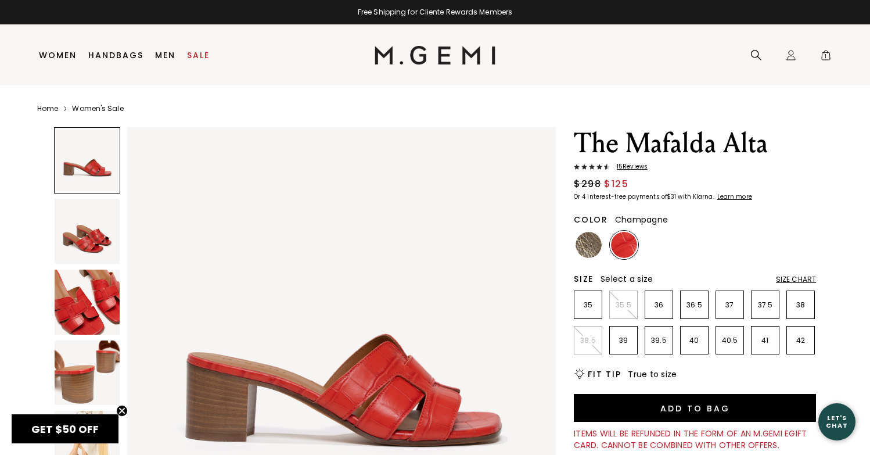
click at [589, 246] on img at bounding box center [588, 245] width 26 height 26
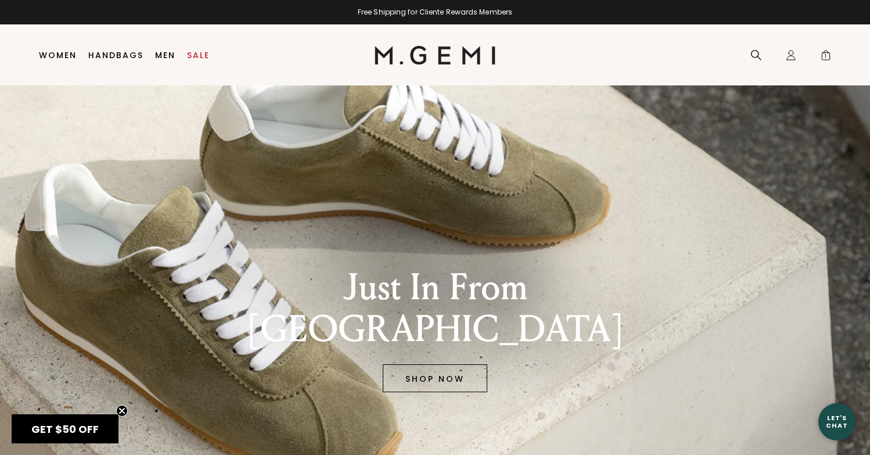
click at [435, 364] on link "SHOP NOW" at bounding box center [435, 378] width 105 height 28
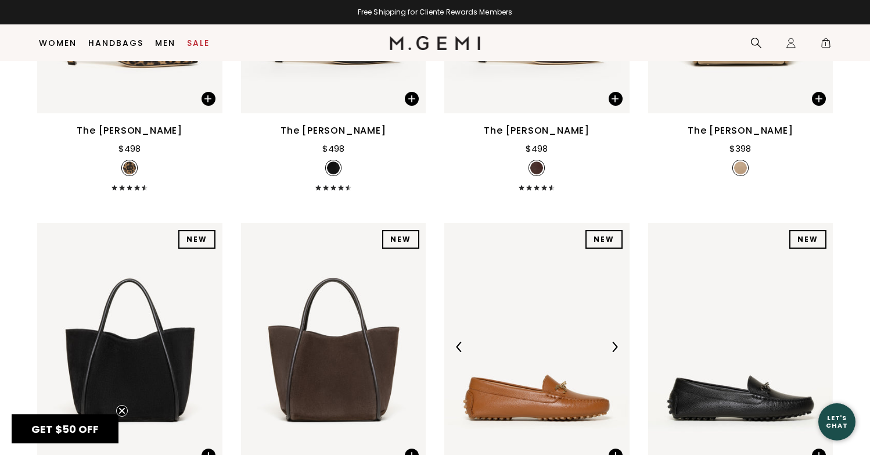
scroll to position [1130, 0]
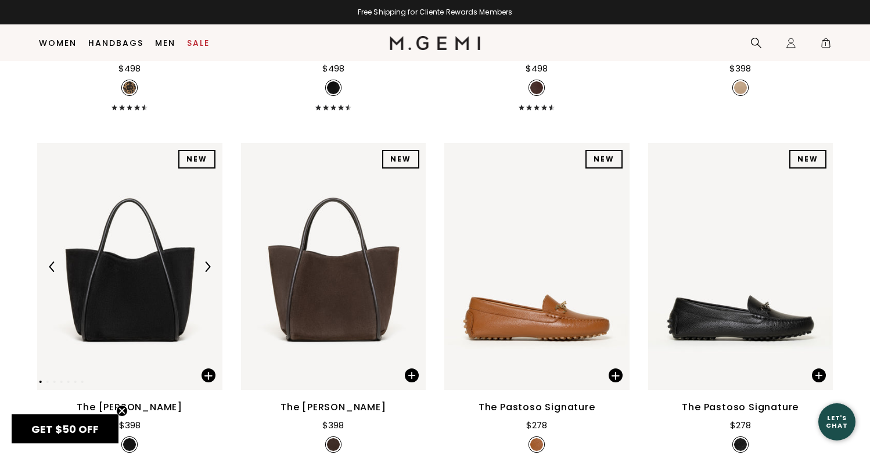
click at [127, 272] on div at bounding box center [129, 266] width 185 height 19
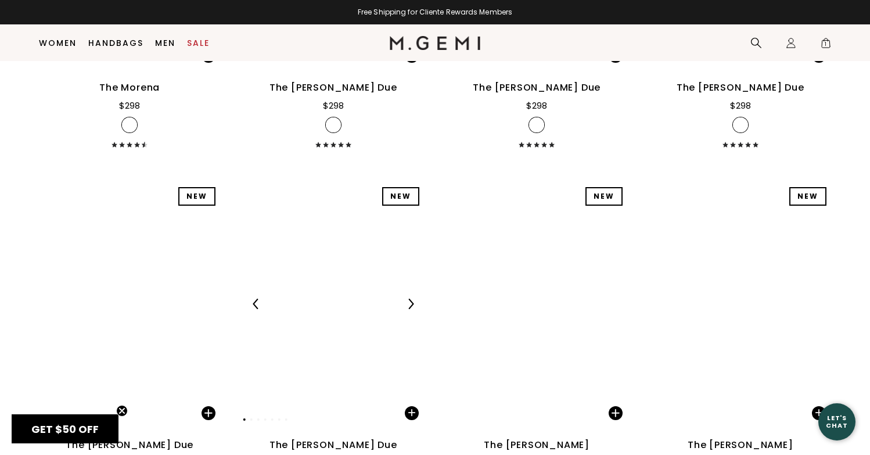
scroll to position [5472, 0]
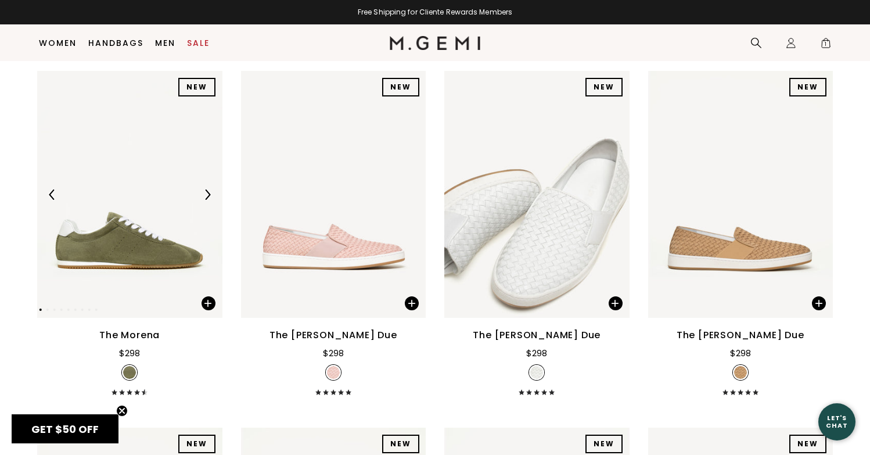
click at [106, 231] on img at bounding box center [129, 194] width 185 height 247
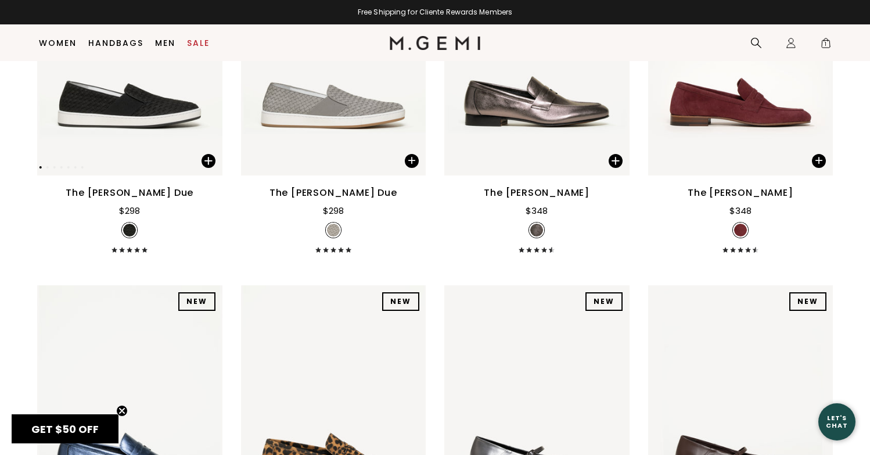
scroll to position [6193, 0]
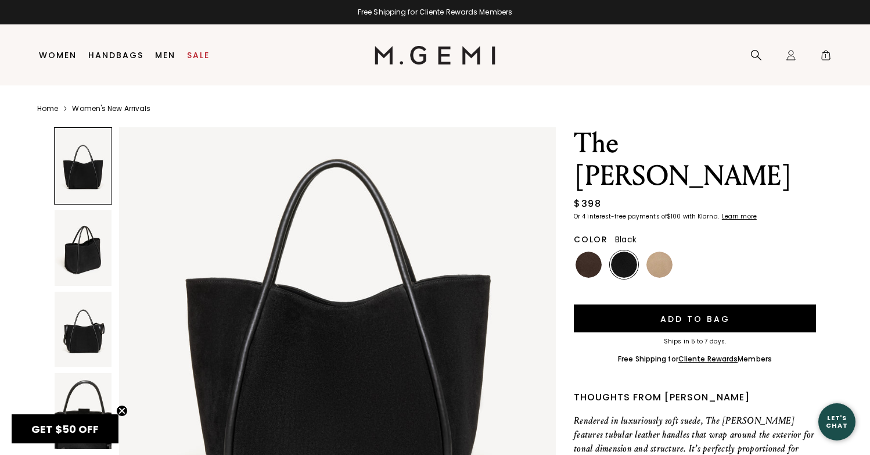
scroll to position [193, 0]
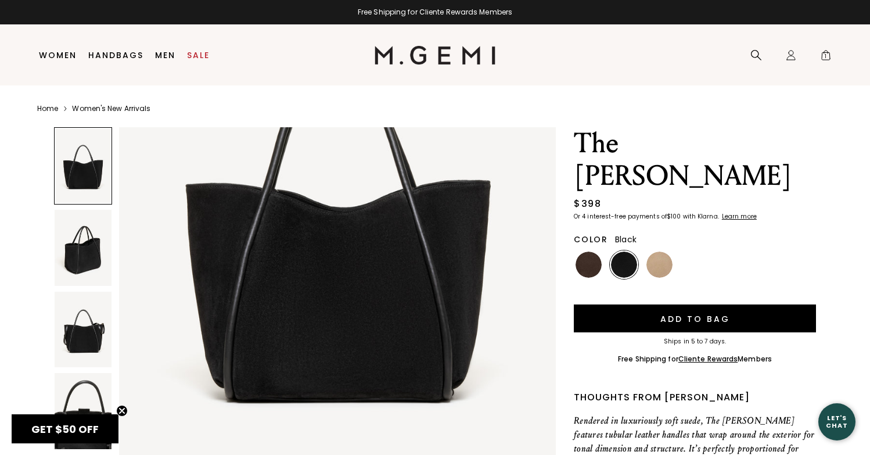
click at [81, 264] on img at bounding box center [83, 248] width 57 height 76
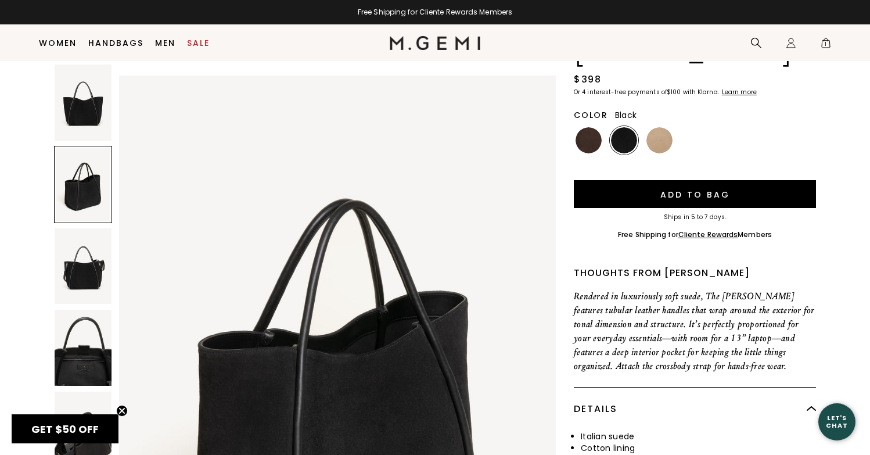
scroll to position [192, 0]
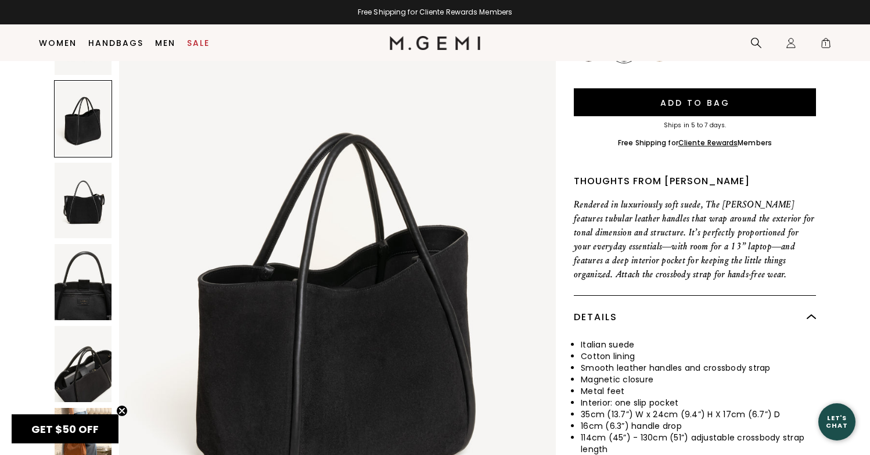
click at [93, 326] on img at bounding box center [83, 364] width 57 height 76
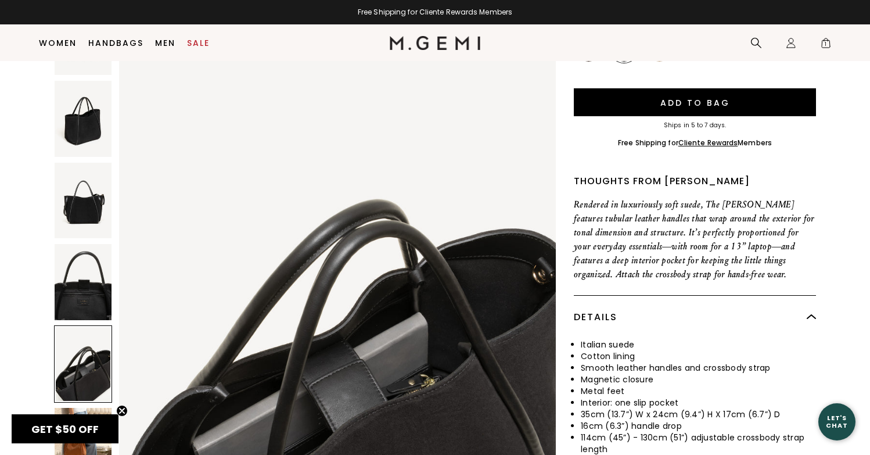
click at [81, 408] on img at bounding box center [83, 446] width 57 height 76
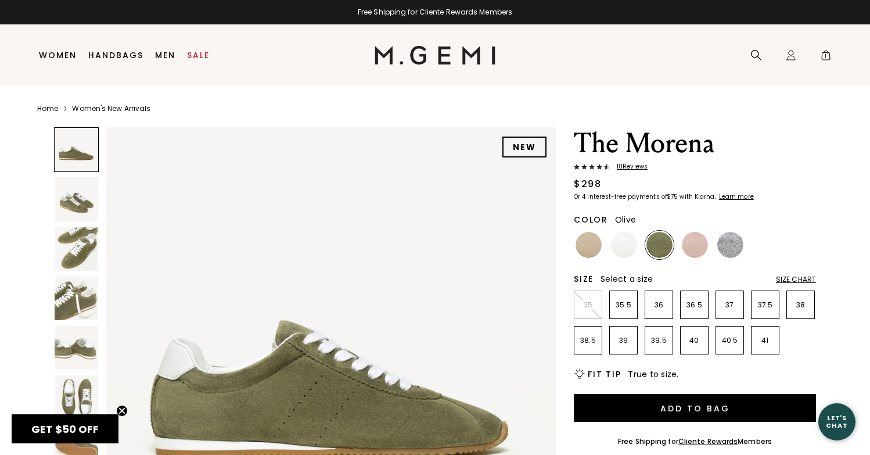
click at [71, 198] on img at bounding box center [77, 199] width 44 height 44
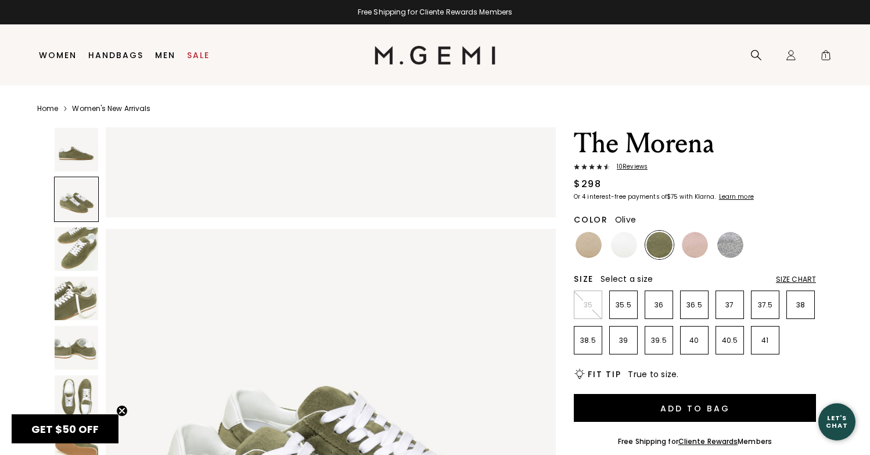
scroll to position [453, 0]
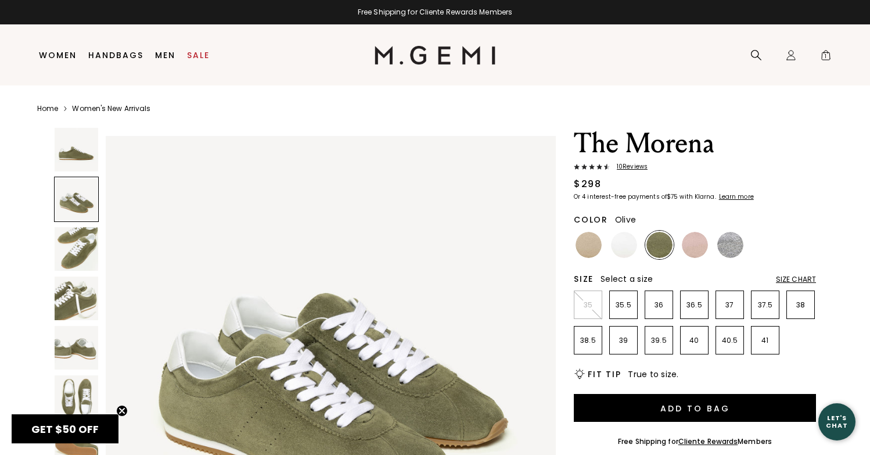
click at [72, 246] on img at bounding box center [77, 249] width 44 height 44
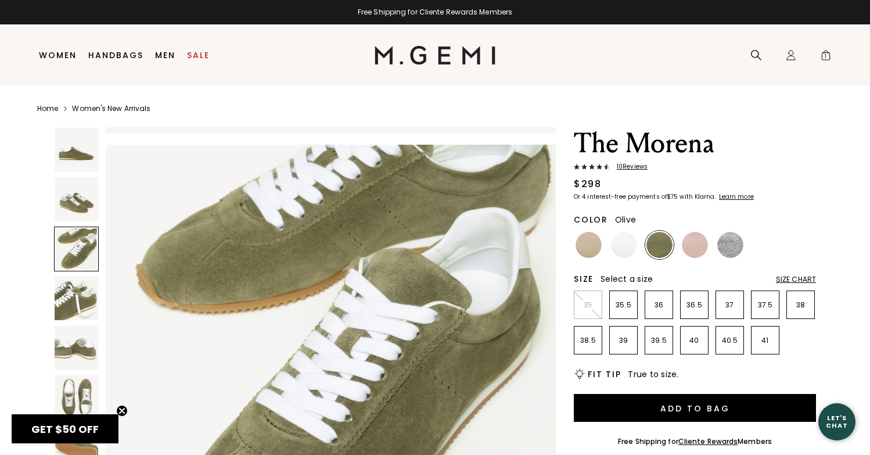
click at [69, 283] on img at bounding box center [77, 298] width 44 height 44
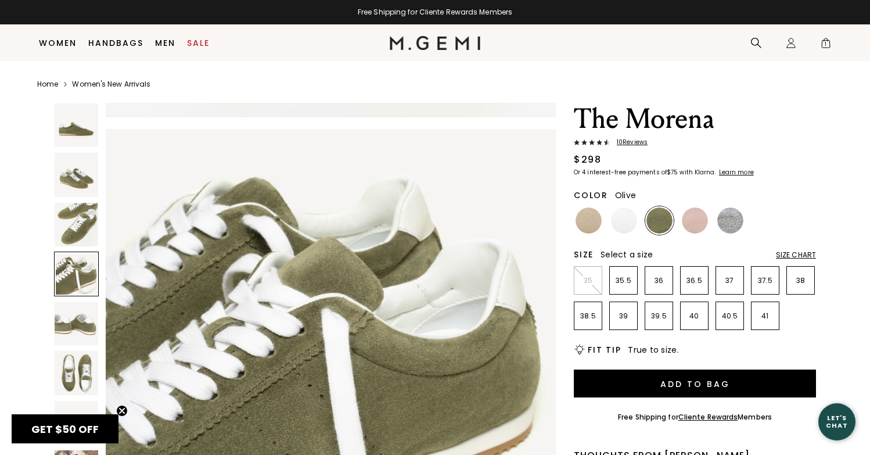
scroll to position [177, 0]
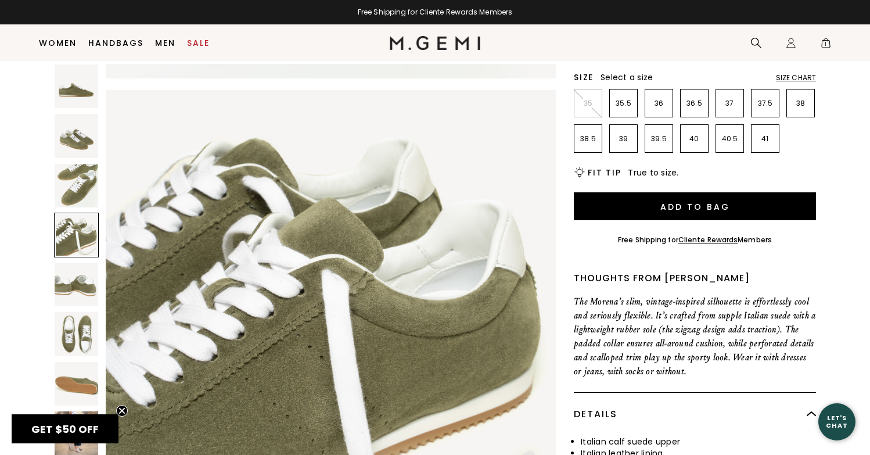
click at [74, 332] on img at bounding box center [77, 334] width 44 height 44
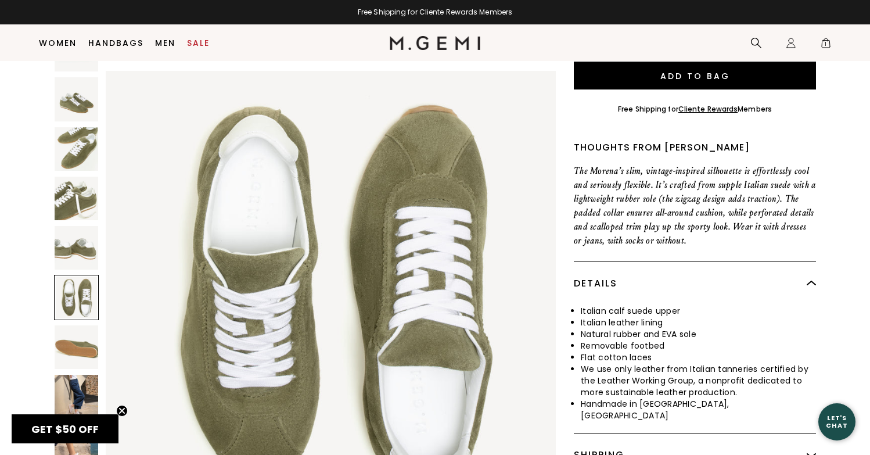
scroll to position [407, 0]
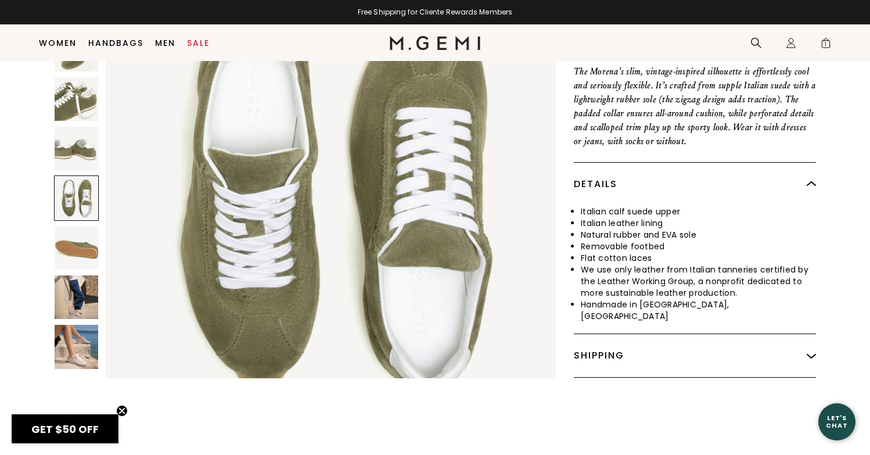
click at [74, 298] on img at bounding box center [77, 297] width 44 height 44
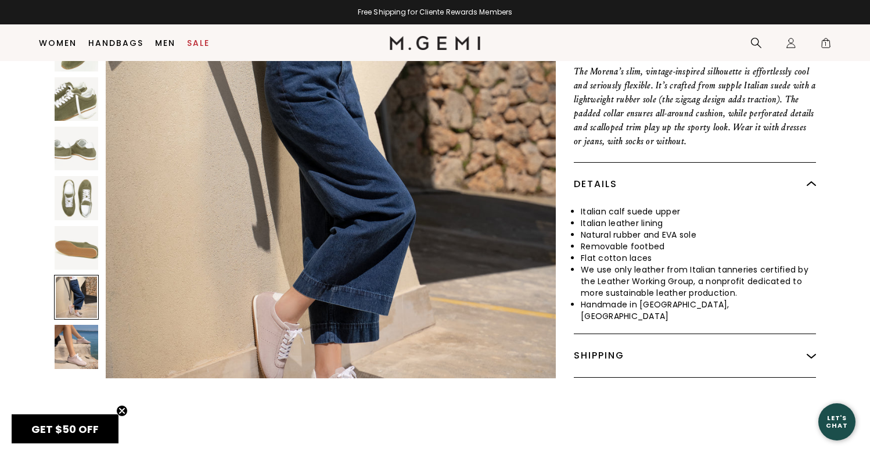
click at [74, 343] on img at bounding box center [77, 347] width 44 height 44
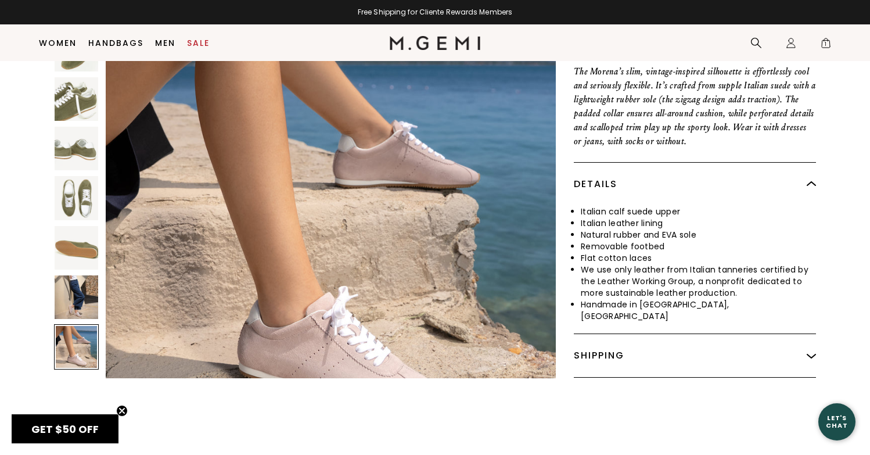
click at [78, 293] on img at bounding box center [77, 297] width 44 height 44
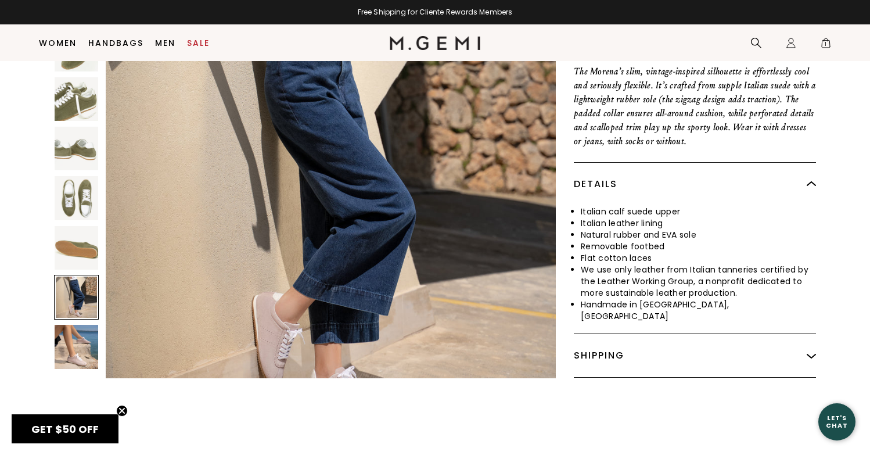
click at [81, 244] on img at bounding box center [77, 248] width 44 height 44
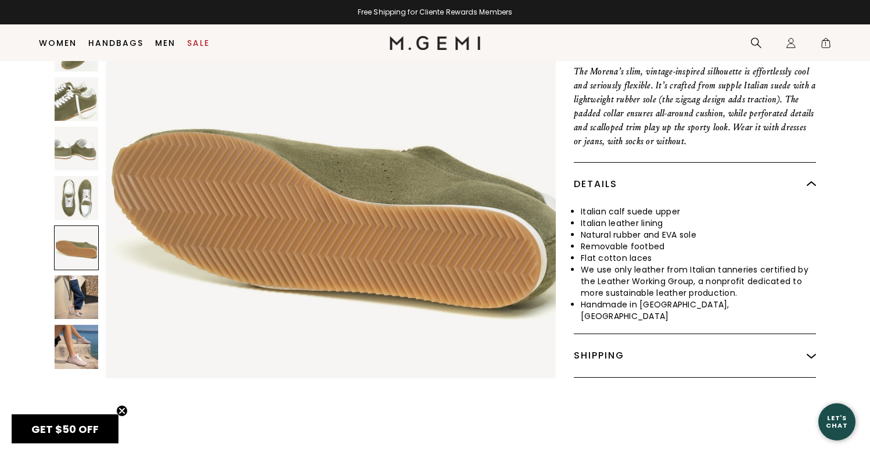
click at [69, 189] on img at bounding box center [77, 198] width 44 height 44
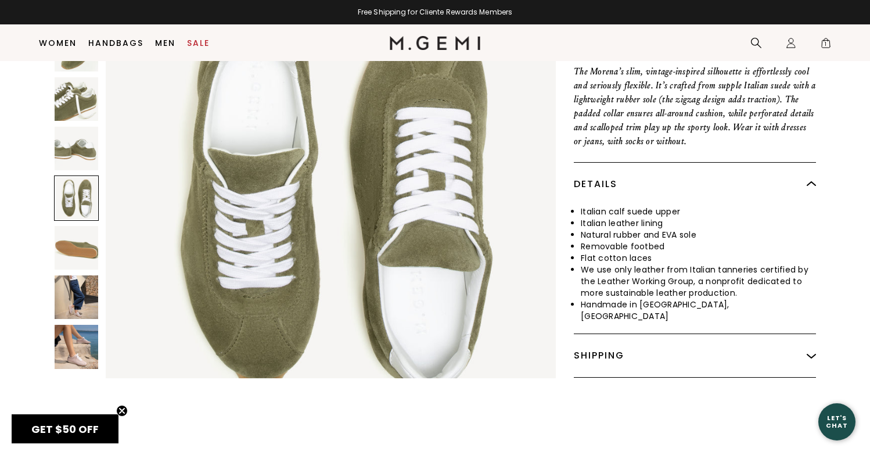
click at [84, 143] on img at bounding box center [77, 149] width 44 height 44
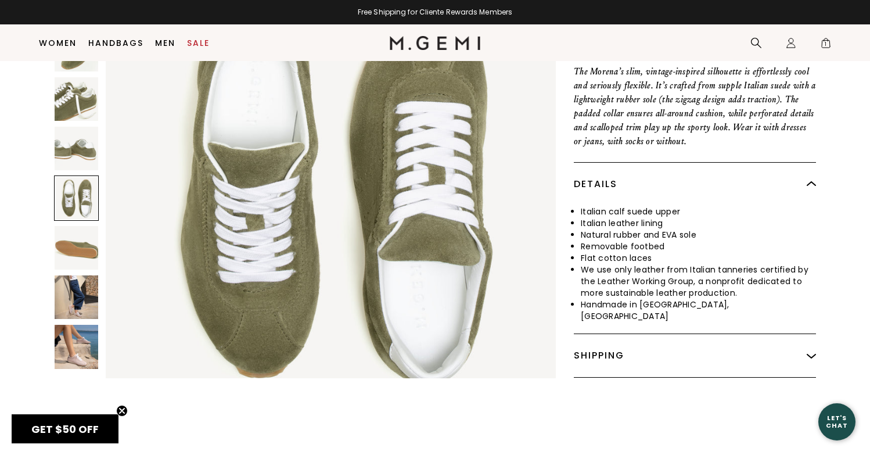
scroll to position [2483, 0]
